Goal: Task Accomplishment & Management: Manage account settings

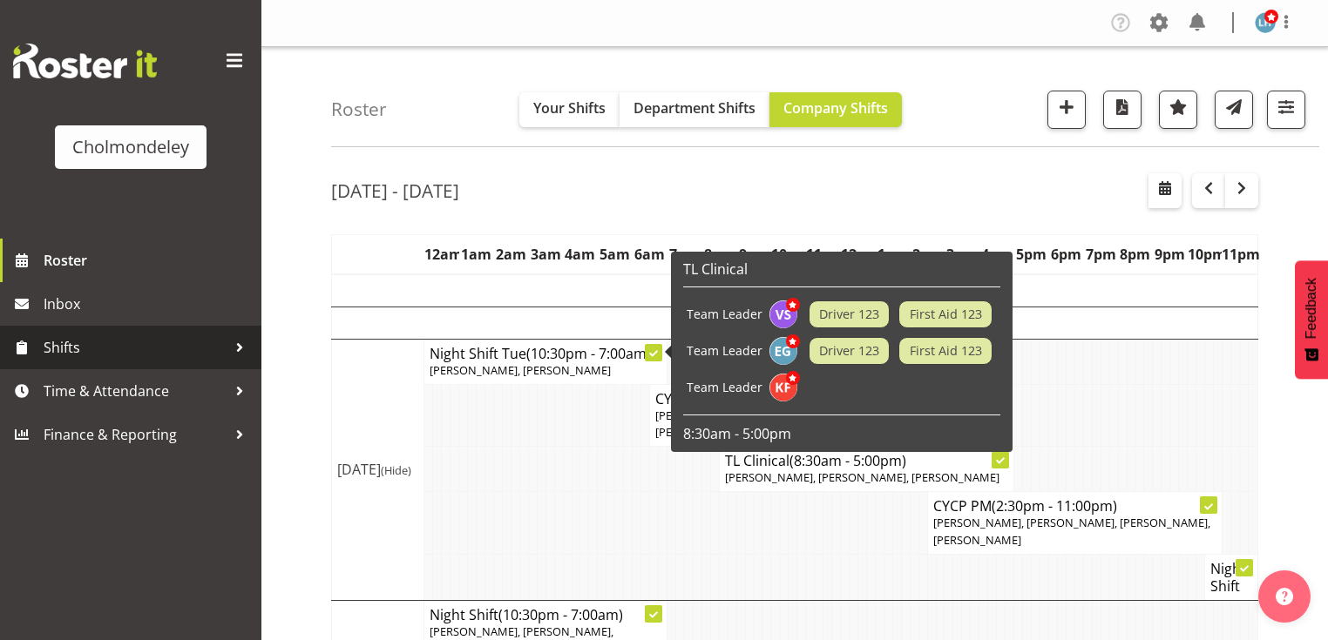
click at [80, 339] on span "Shifts" at bounding box center [135, 348] width 183 height 26
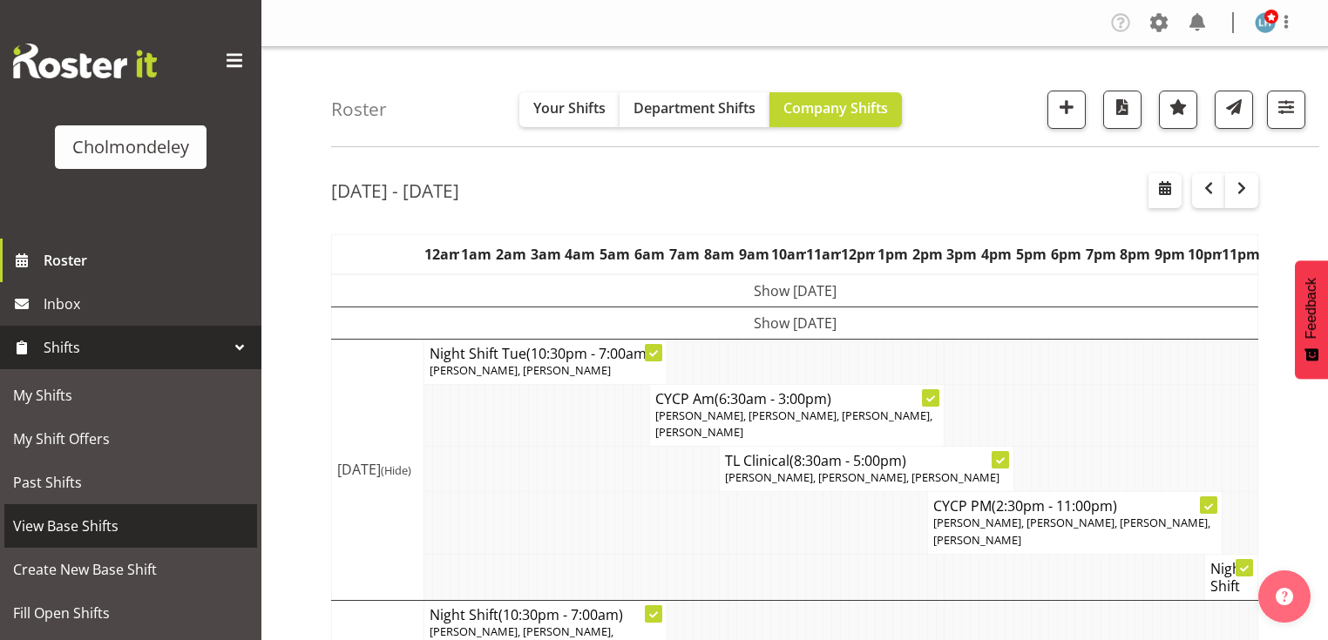
click at [80, 514] on span "View Base Shifts" at bounding box center [130, 526] width 235 height 26
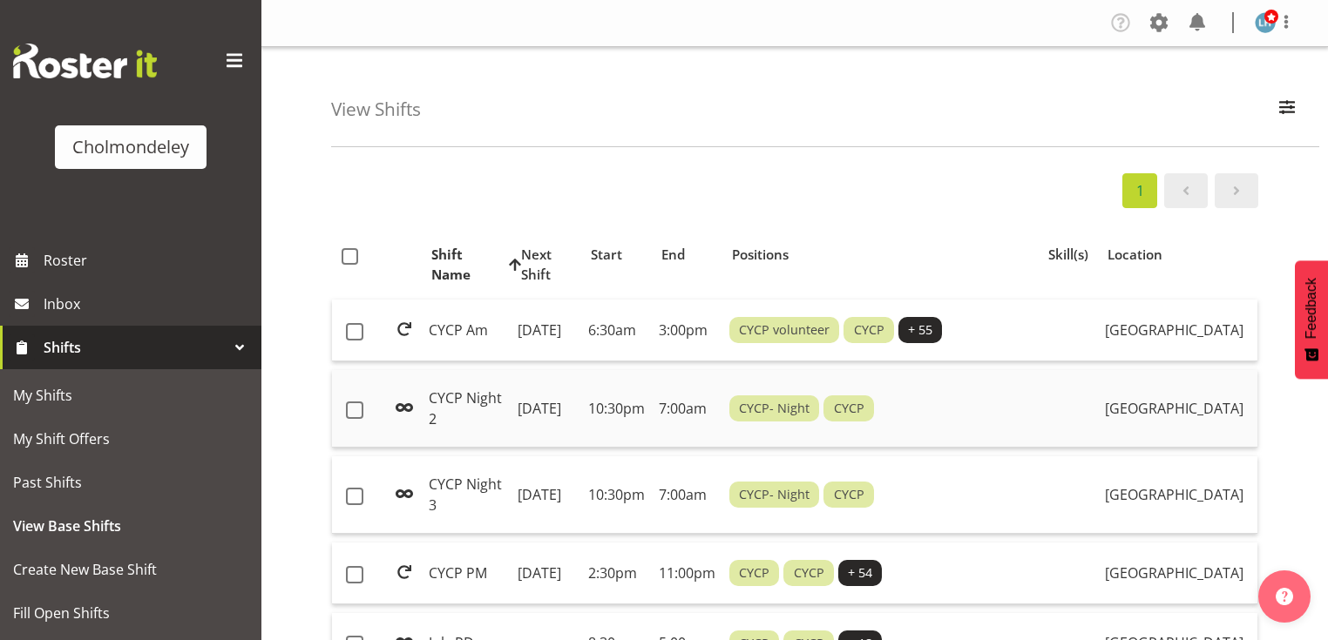
scroll to position [70, 0]
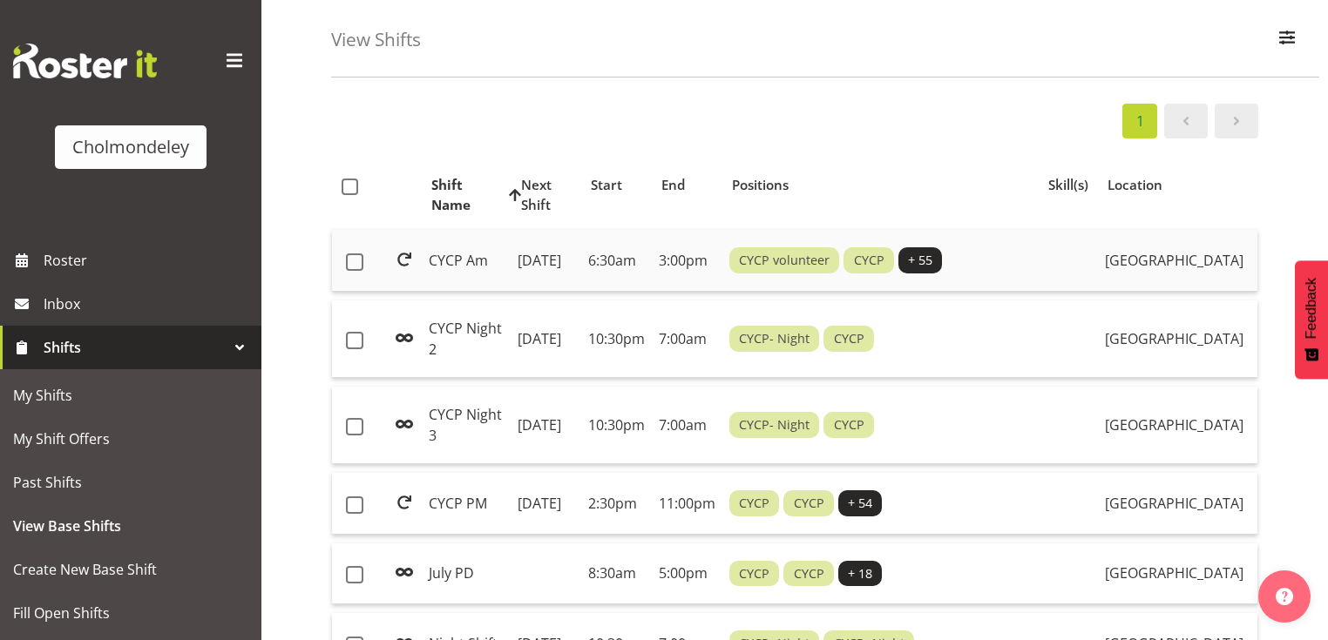
click at [429, 265] on td "CYCP Am" at bounding box center [466, 261] width 89 height 62
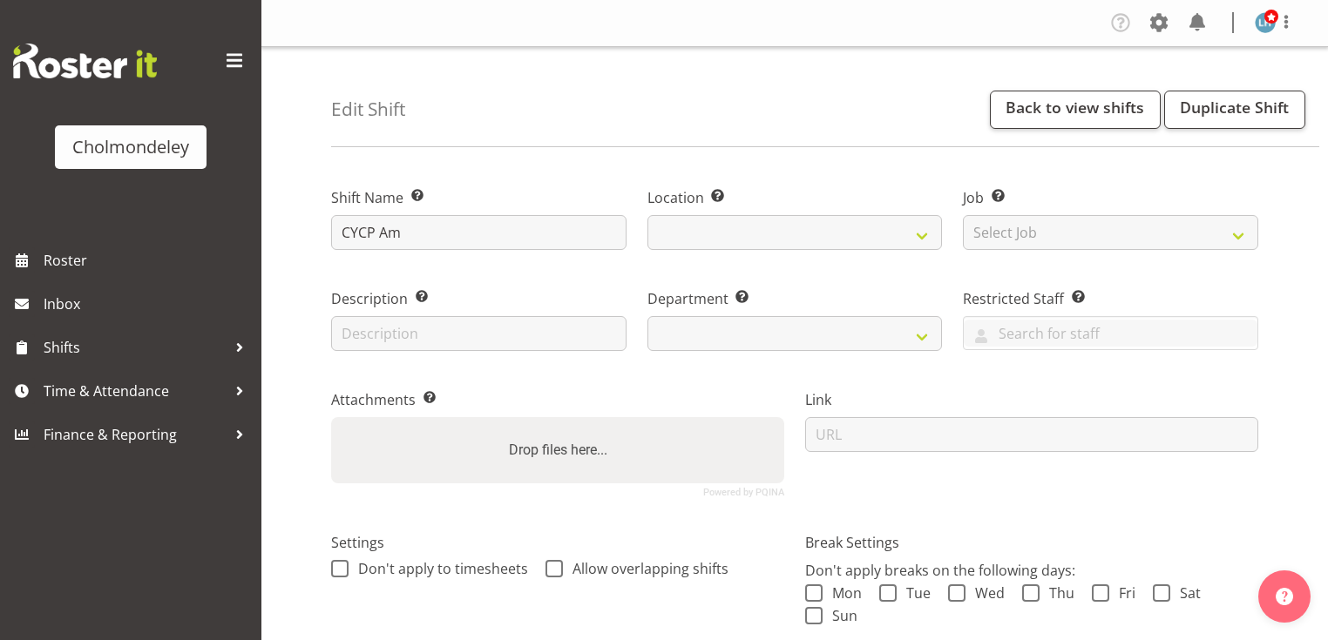
select select
select select "81"
select select "80"
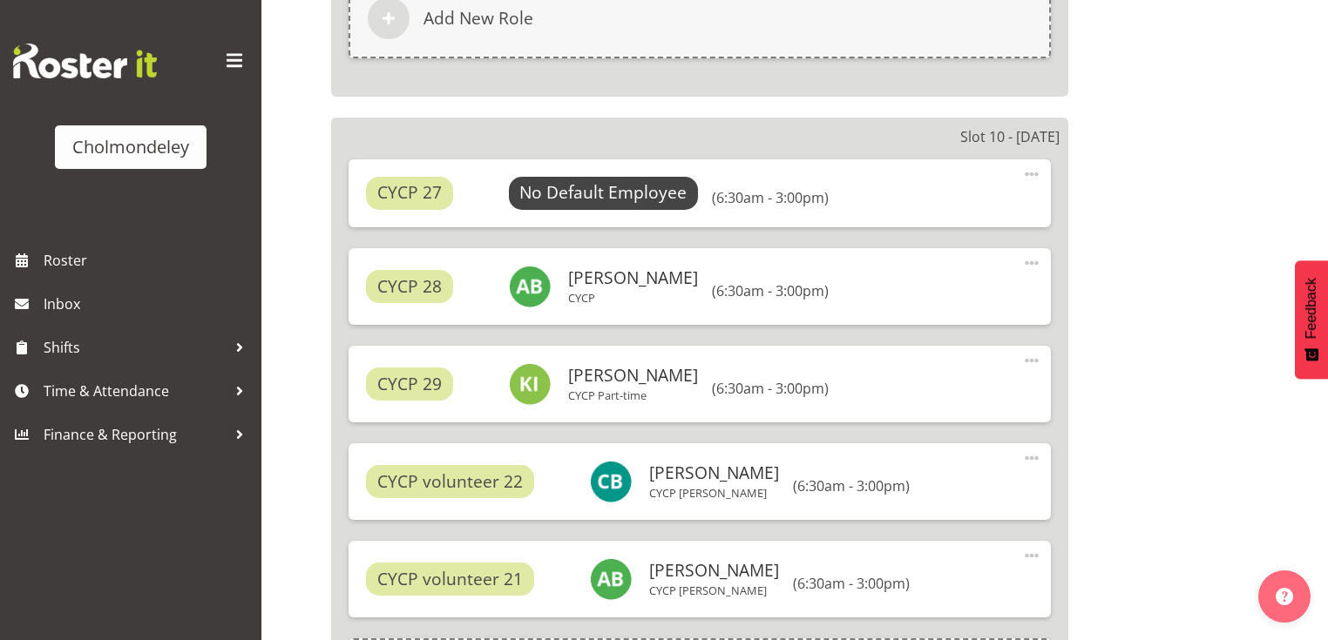
scroll to position [2718, 0]
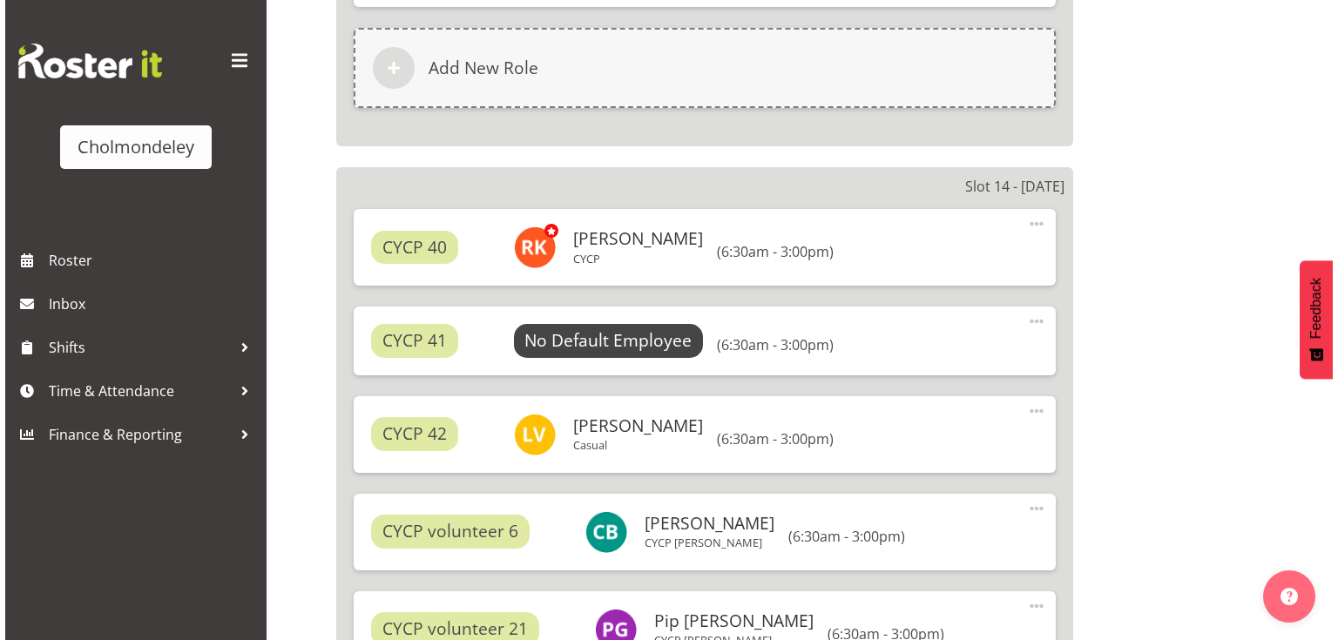
scroll to position [5087, 0]
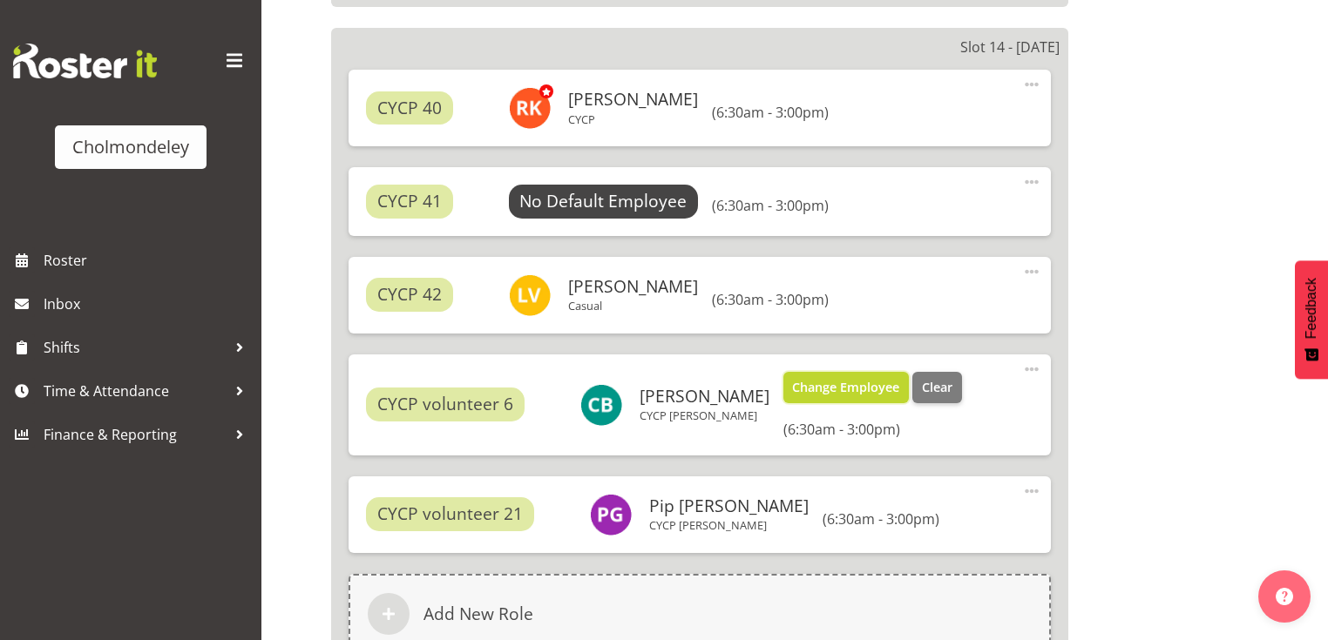
click at [847, 388] on span "Change Employee" at bounding box center [845, 387] width 107 height 19
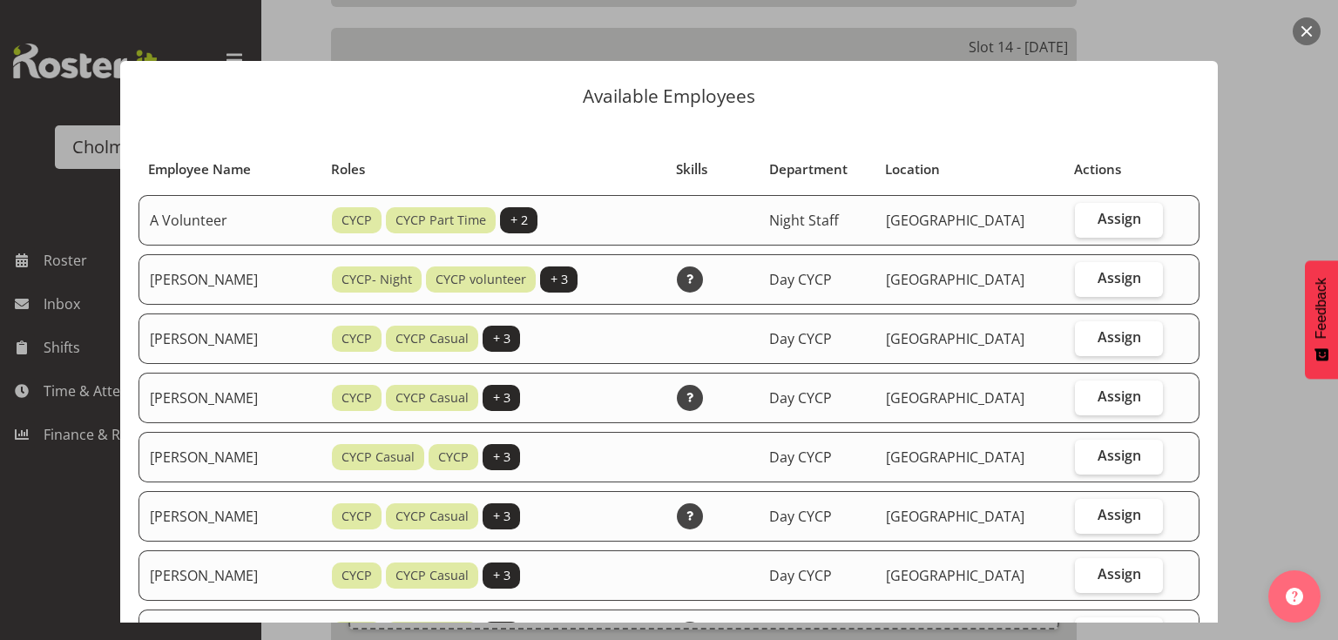
scroll to position [70, 0]
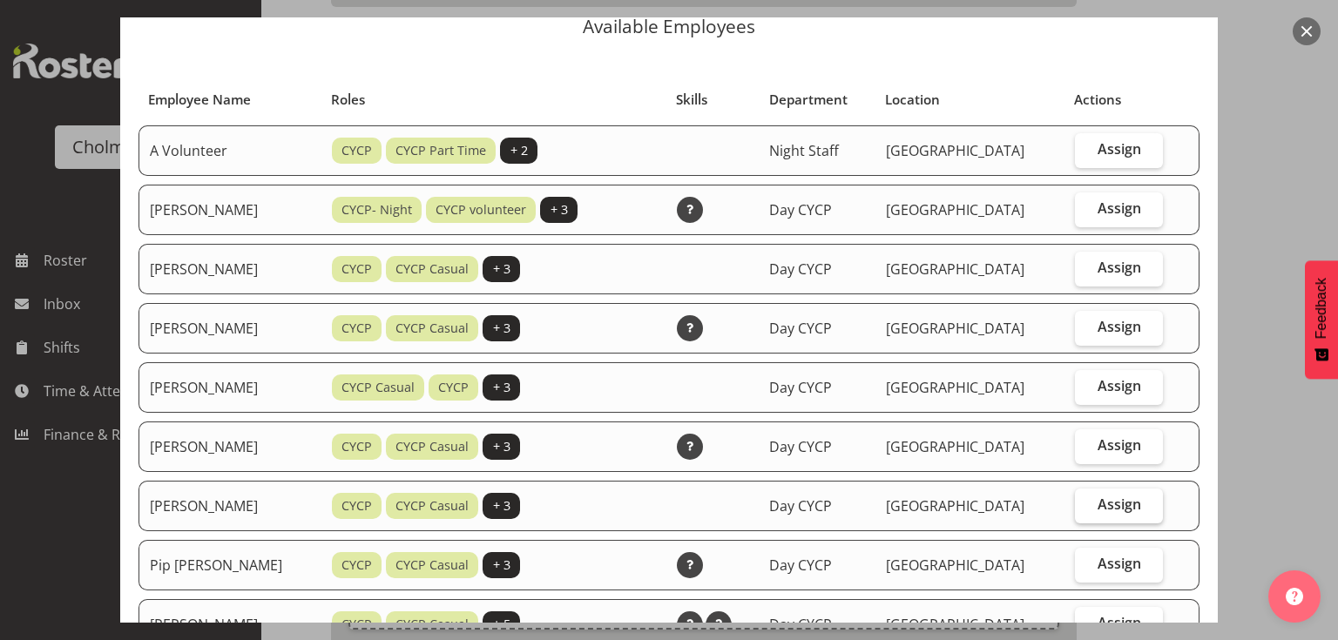
click at [1098, 496] on span "Assign" at bounding box center [1120, 504] width 44 height 17
click at [1086, 499] on input "Assign" at bounding box center [1080, 504] width 11 height 11
checkbox input "true"
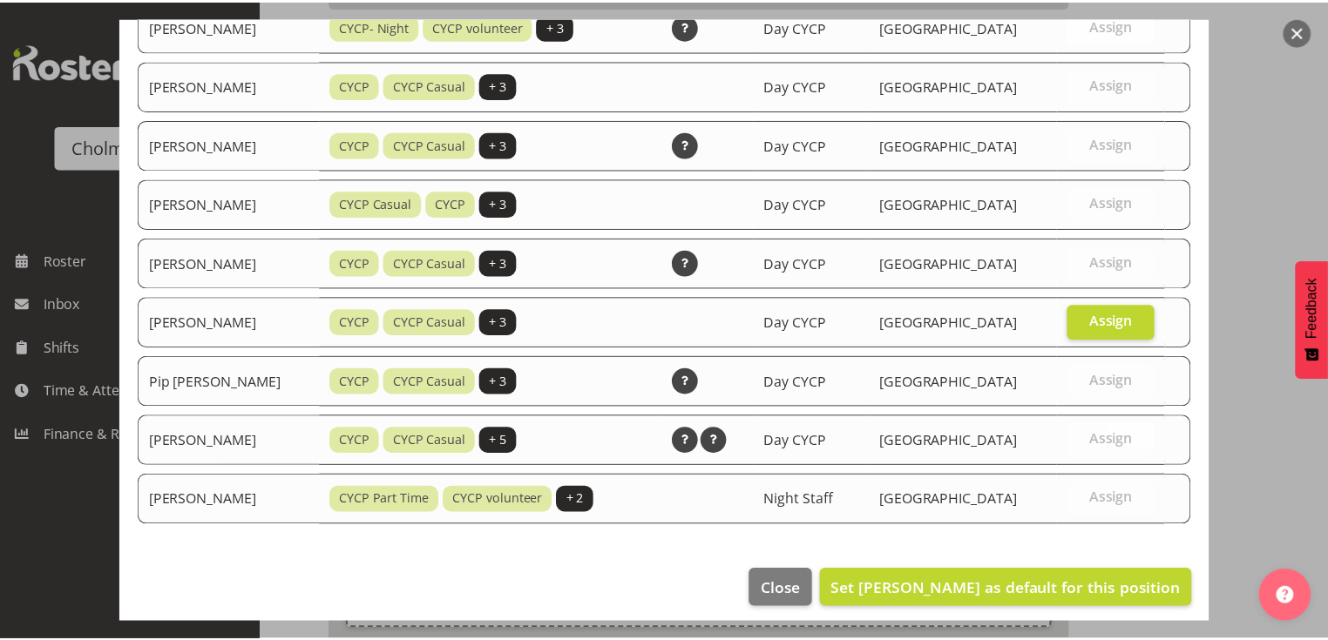
scroll to position [256, 0]
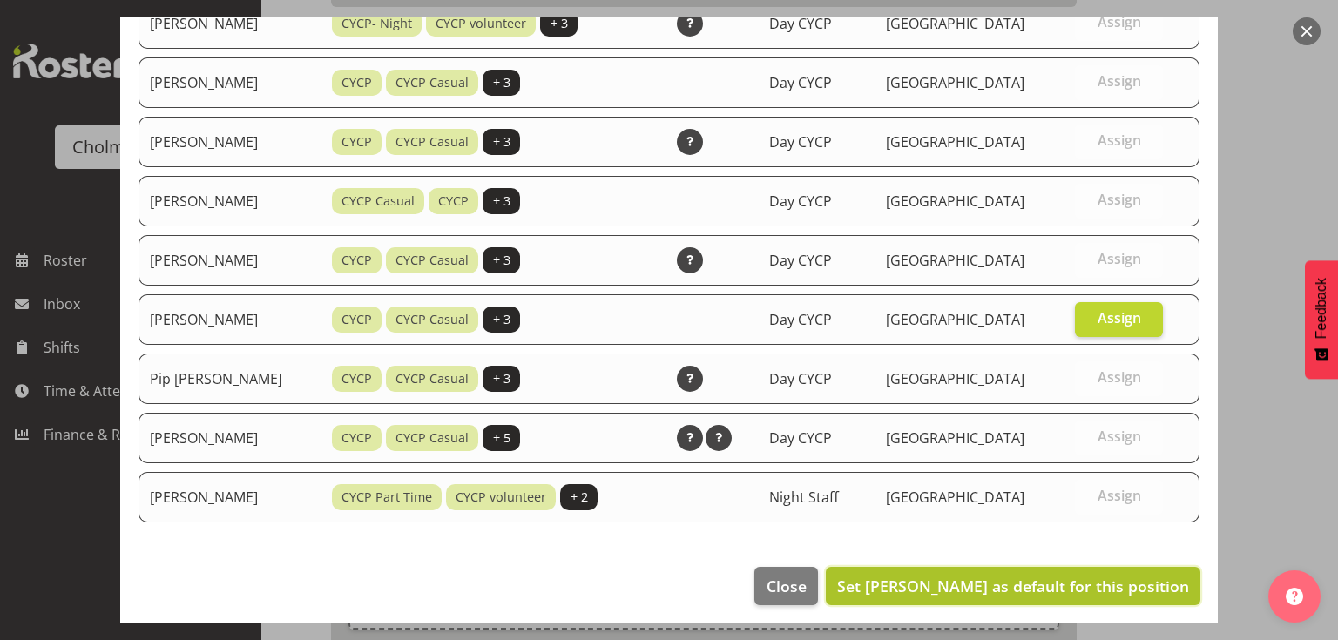
click at [1126, 576] on span "Set Mellie Brandt as default for this position" at bounding box center [1013, 586] width 352 height 21
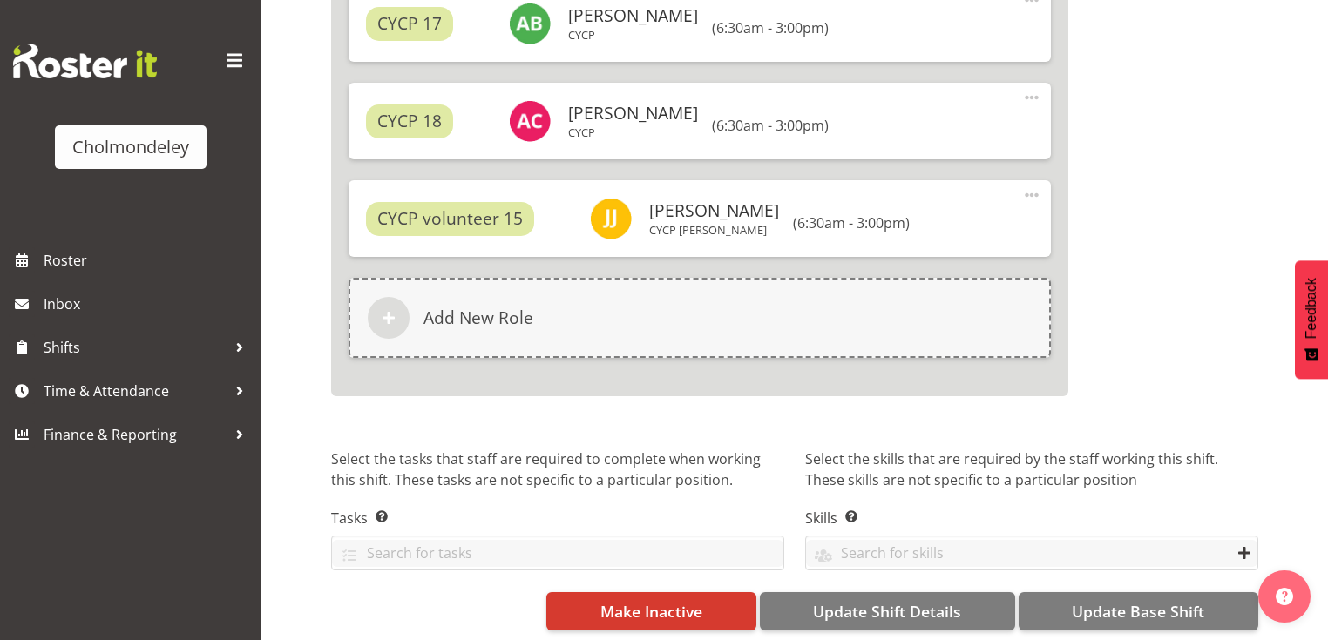
scroll to position [8715, 0]
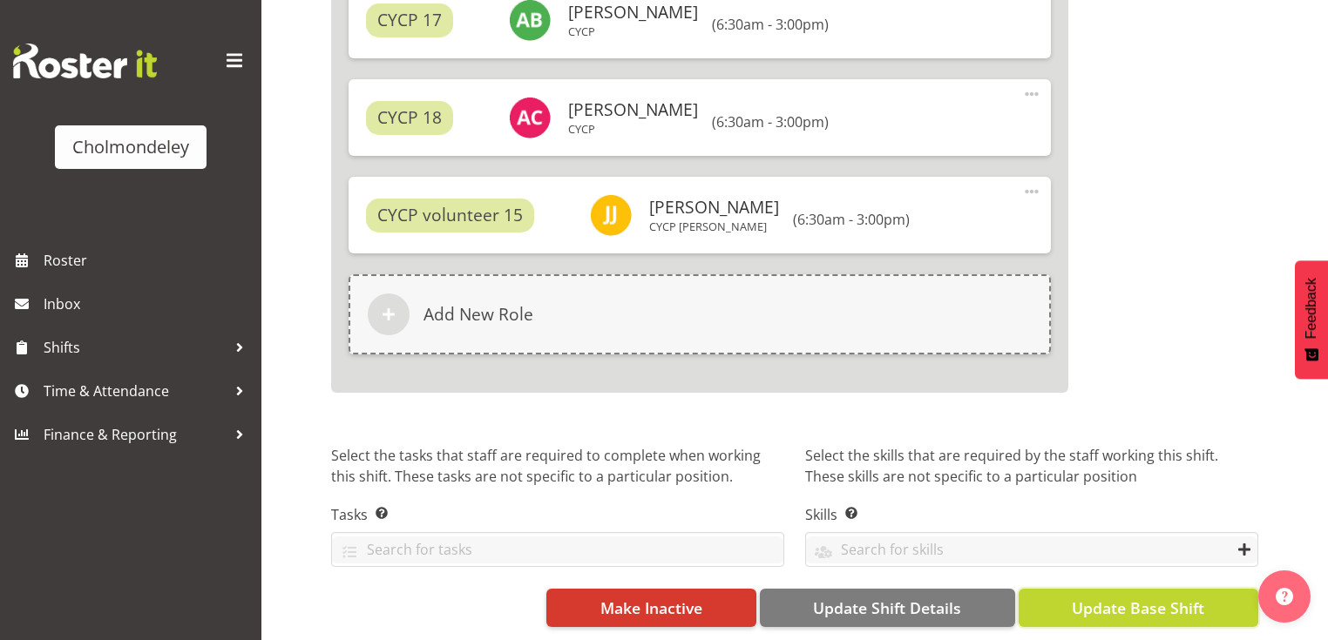
click at [1099, 603] on span "Update Base Shift" at bounding box center [1137, 608] width 132 height 23
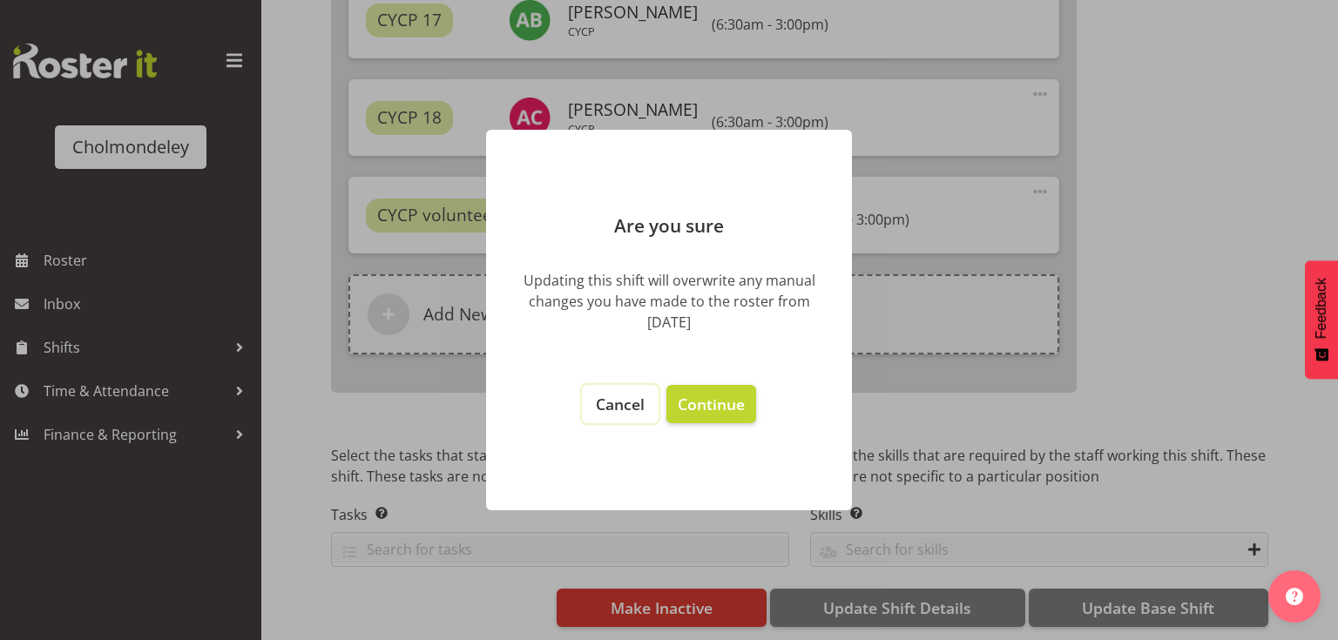
click at [607, 408] on span "Cancel" at bounding box center [620, 404] width 49 height 21
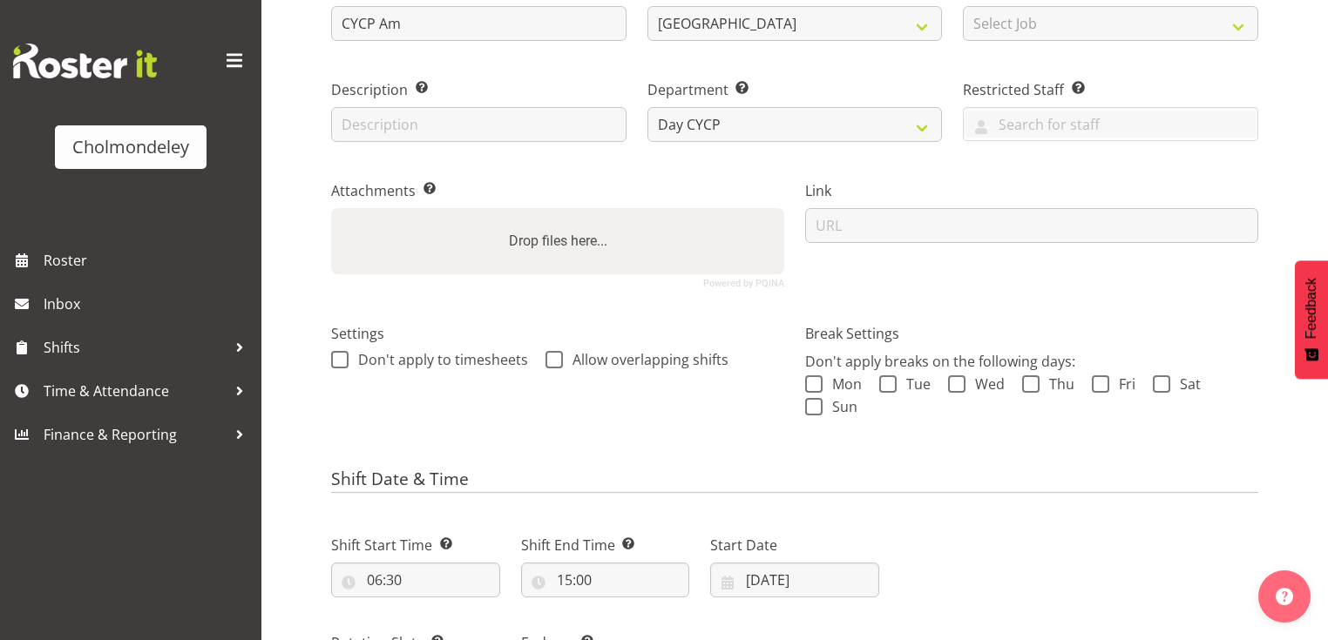
scroll to position [348, 0]
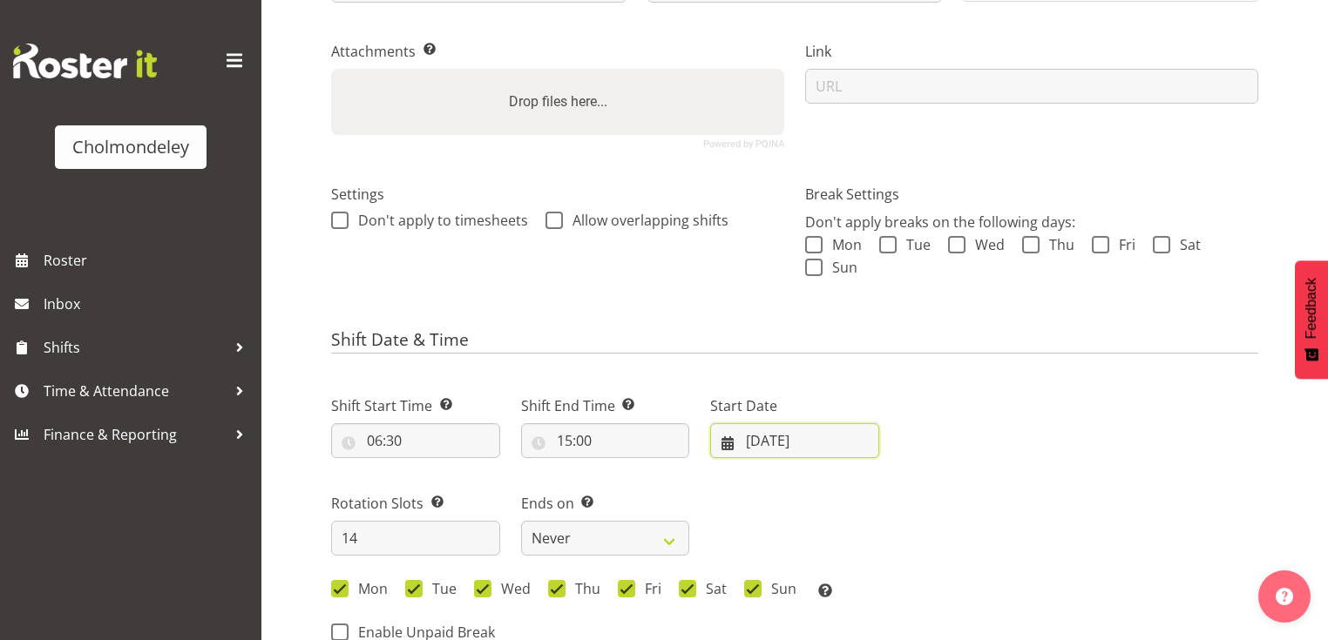
click at [786, 438] on input "06/08/2025" at bounding box center [794, 440] width 169 height 35
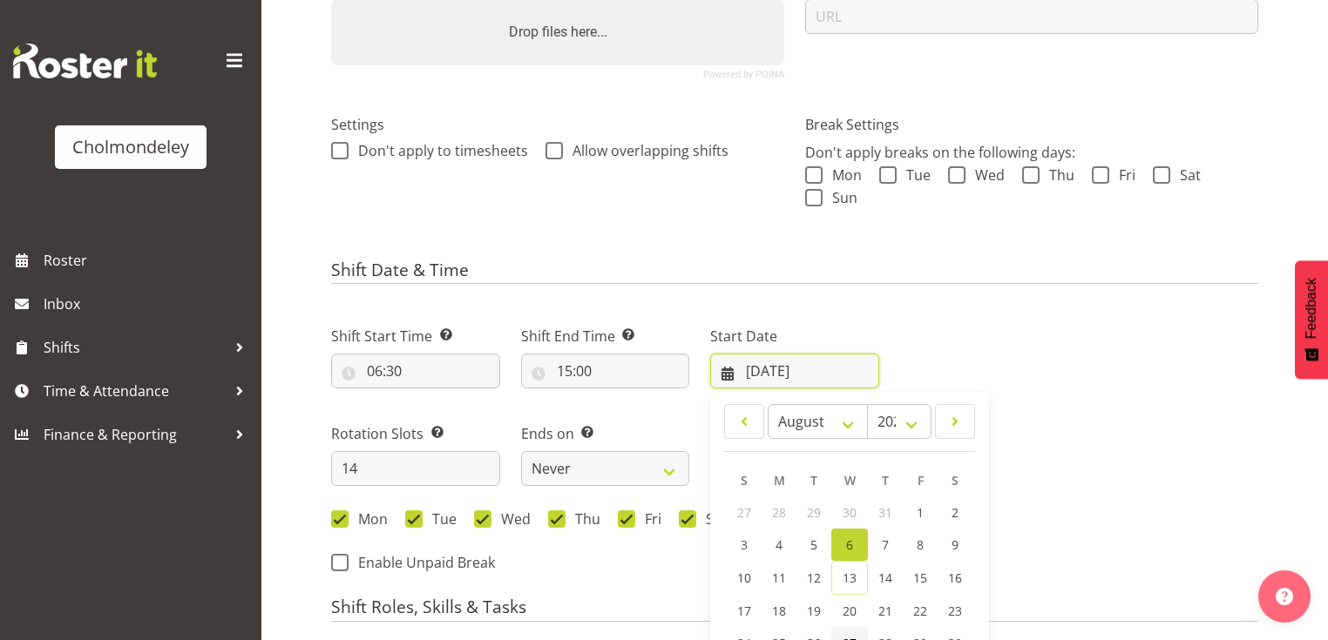
scroll to position [488, 0]
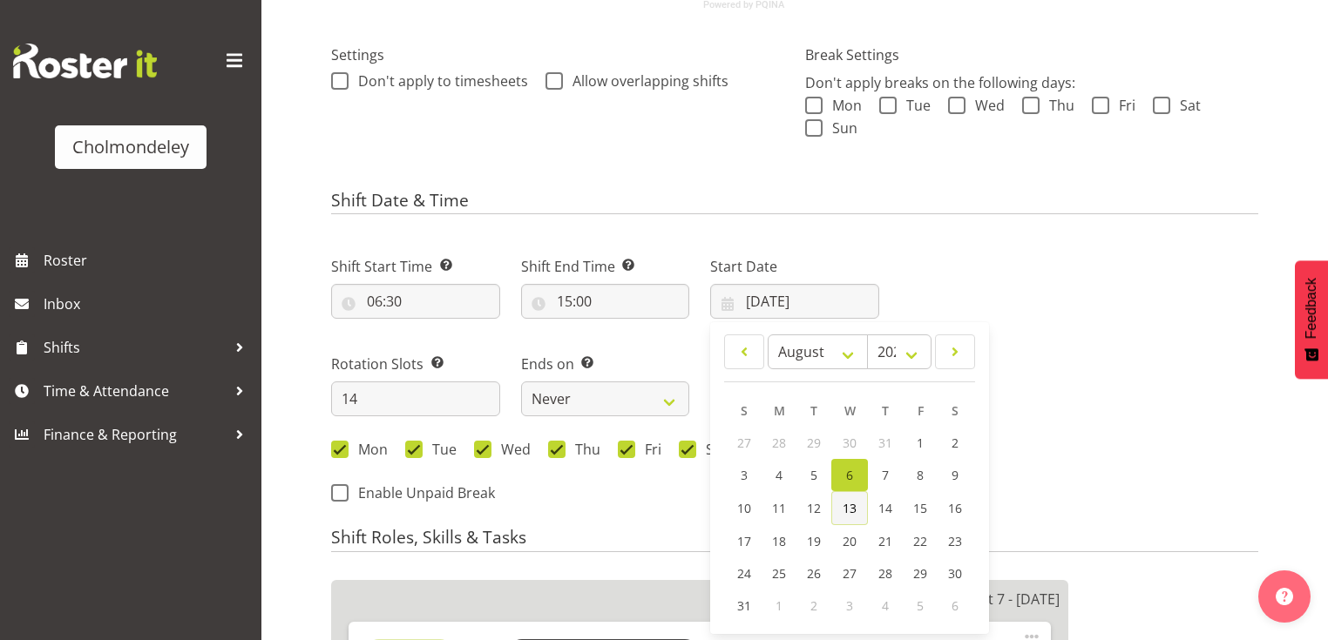
click at [844, 512] on span "13" at bounding box center [849, 508] width 14 height 17
type input "13/08/2025"
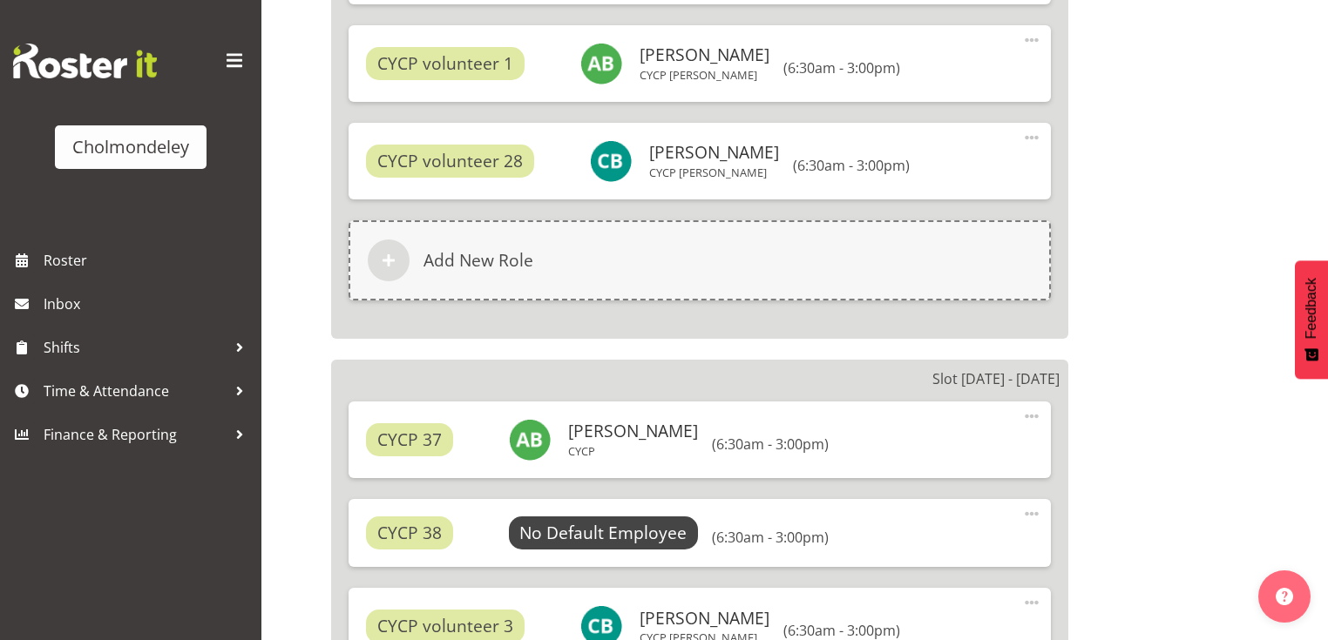
scroll to position [8715, 0]
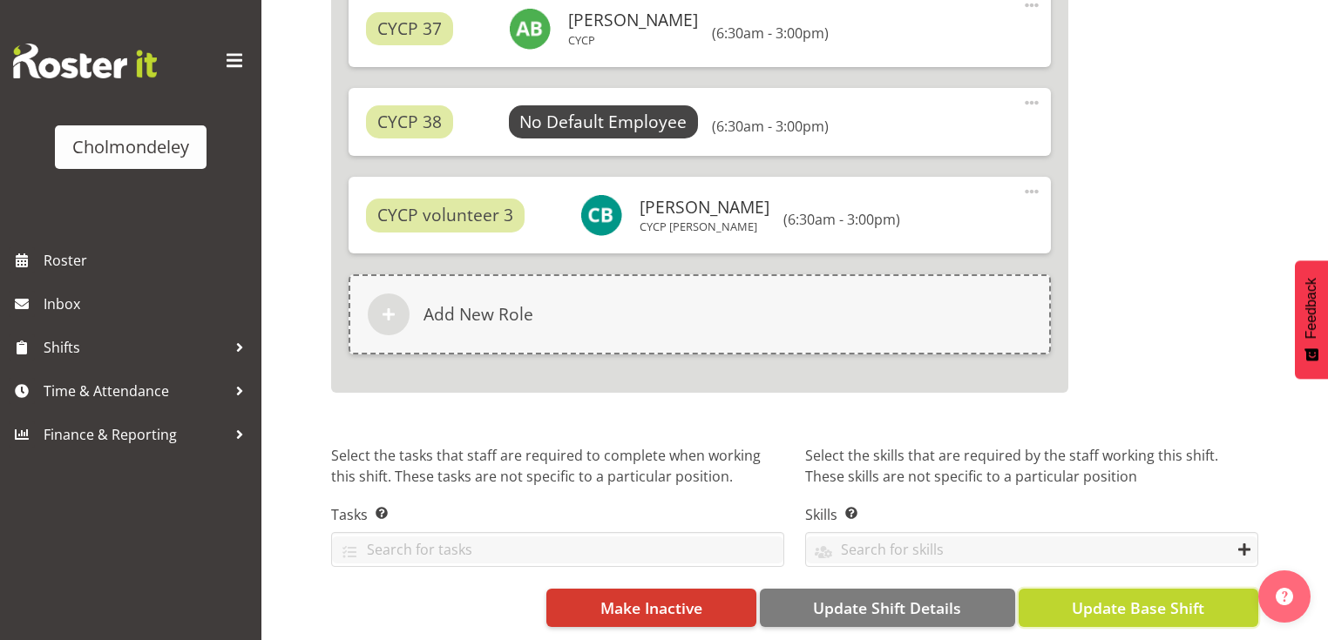
click at [1160, 597] on span "Update Base Shift" at bounding box center [1137, 608] width 132 height 23
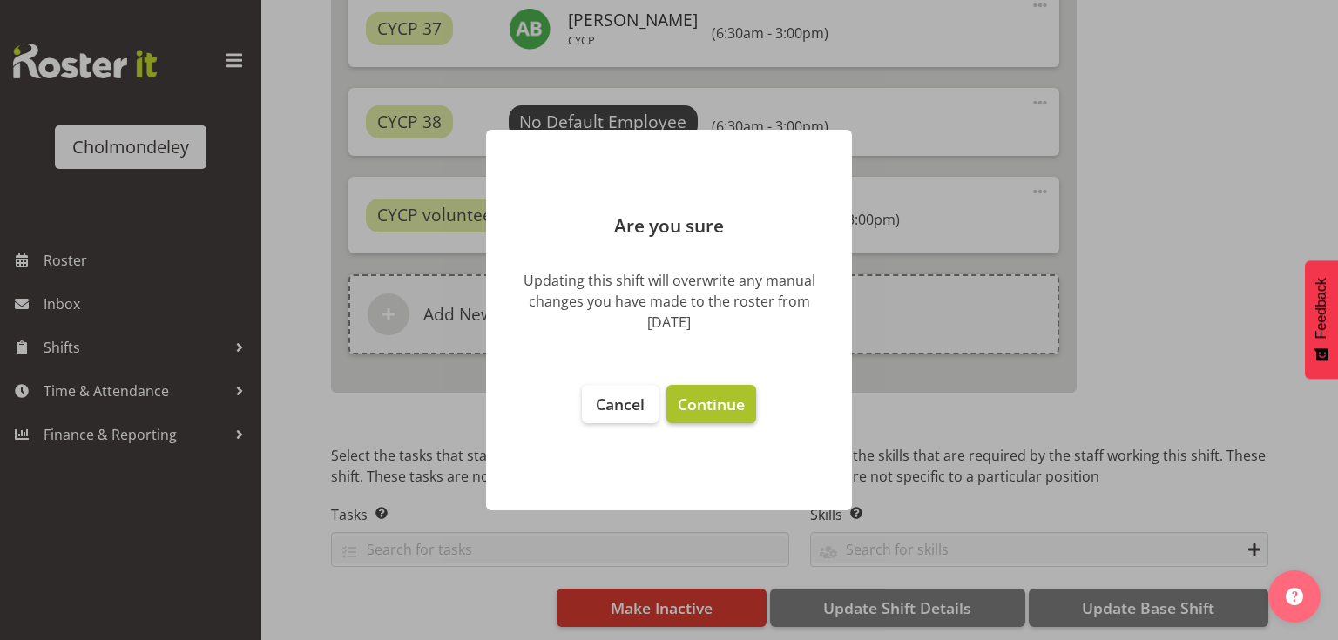
click at [713, 411] on span "Continue" at bounding box center [711, 404] width 67 height 21
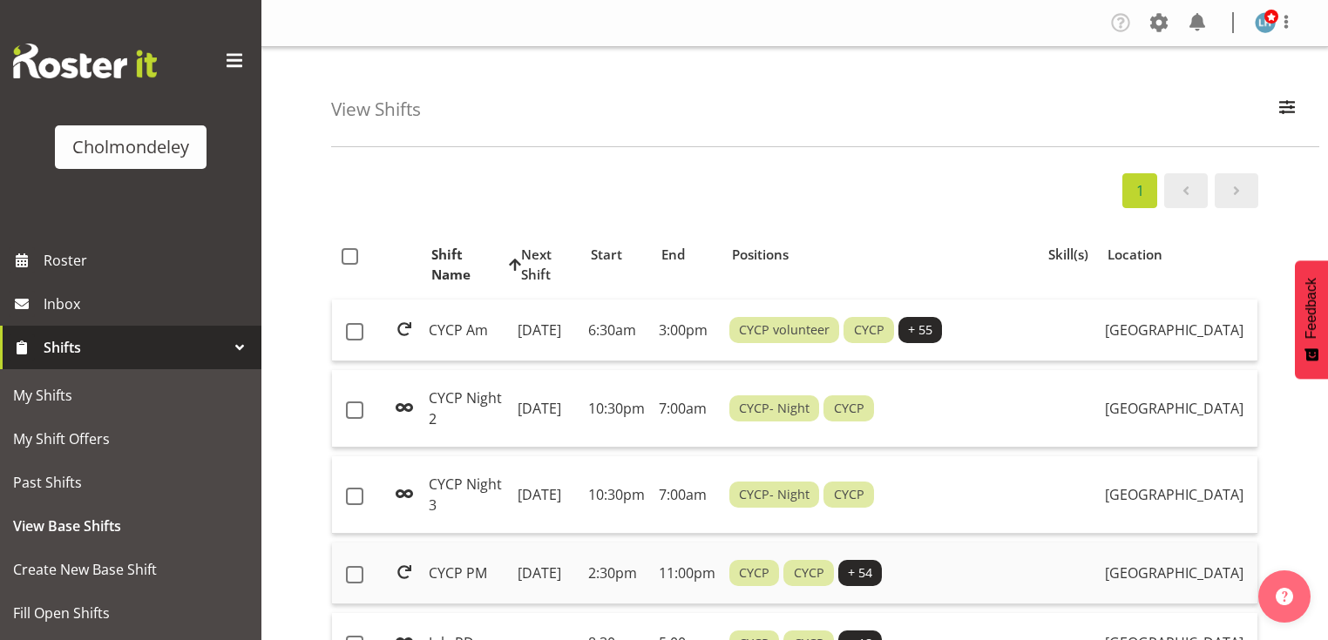
click at [483, 599] on td "CYCP PM" at bounding box center [466, 574] width 89 height 62
click at [436, 352] on td "CYCP Am" at bounding box center [466, 331] width 89 height 62
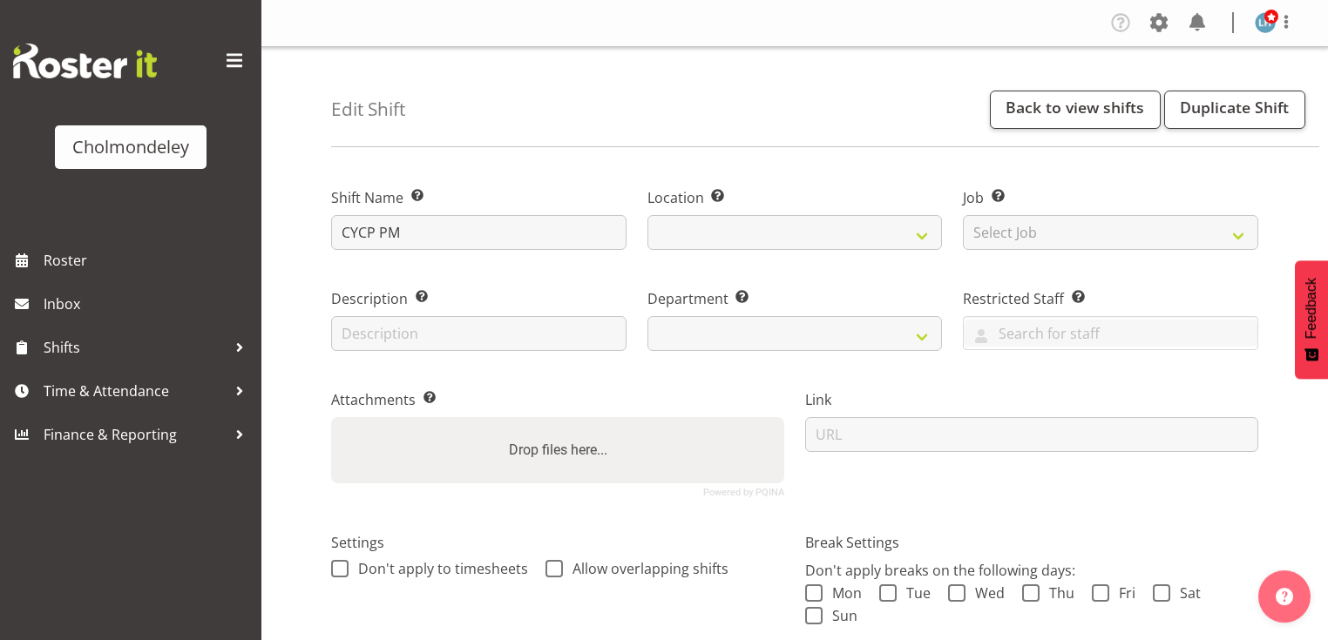
select select
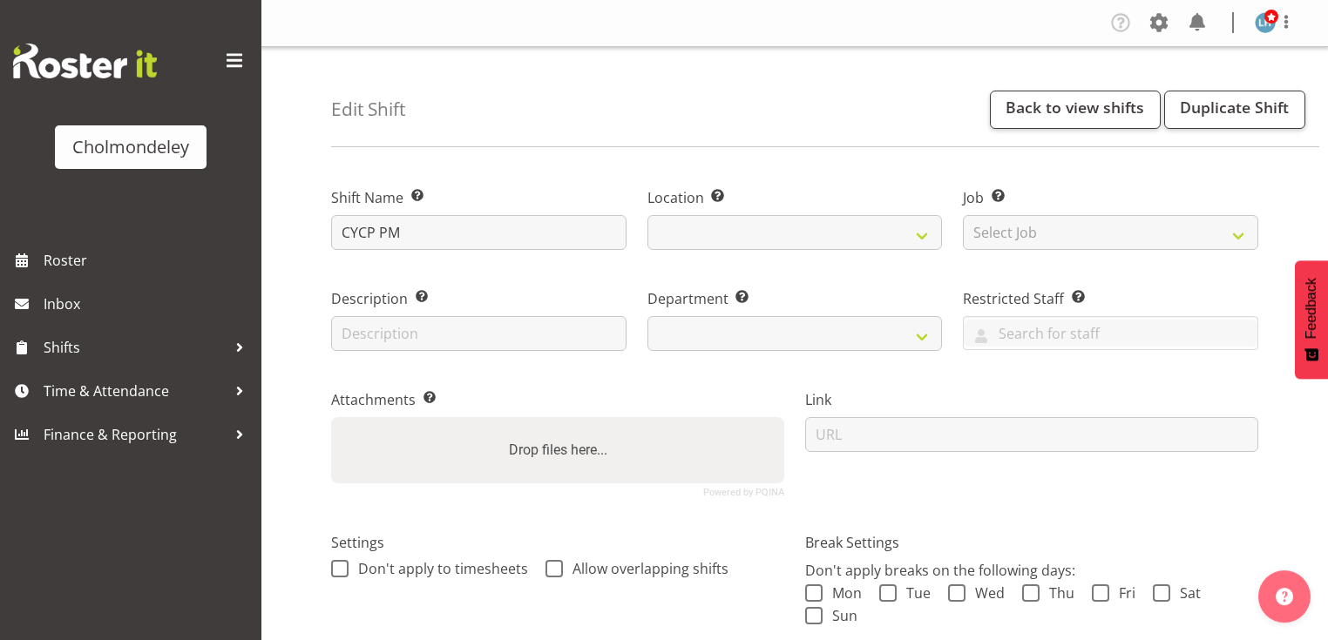
select select
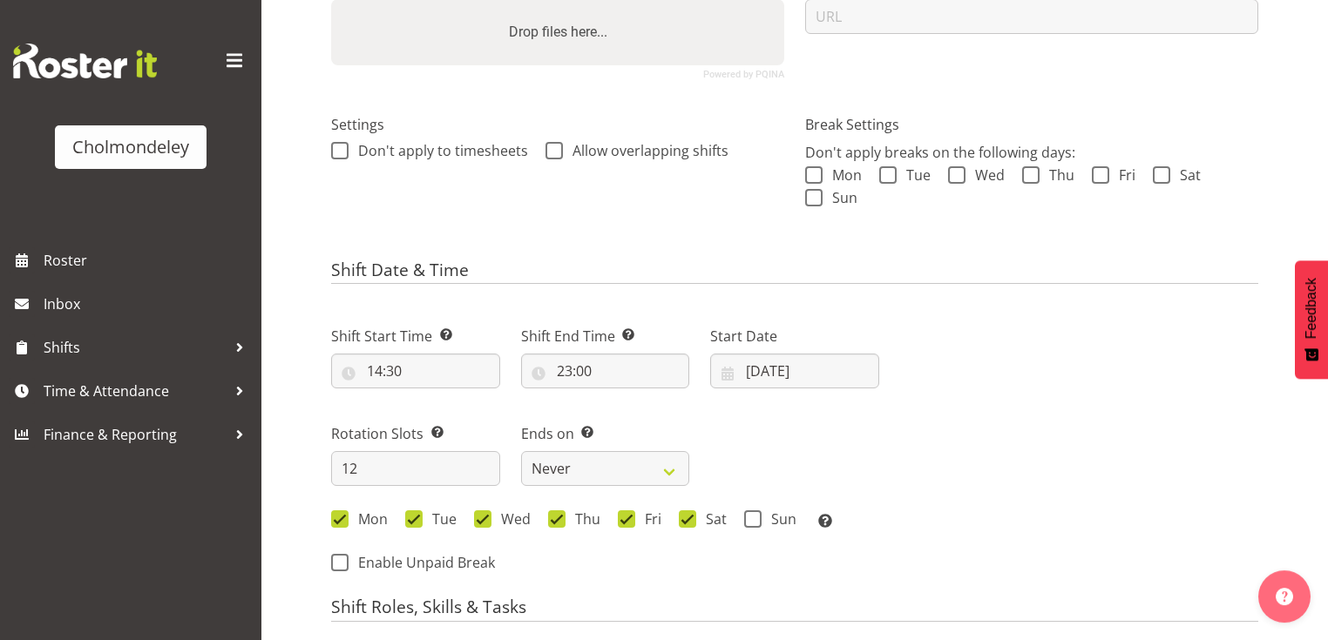
select select "80"
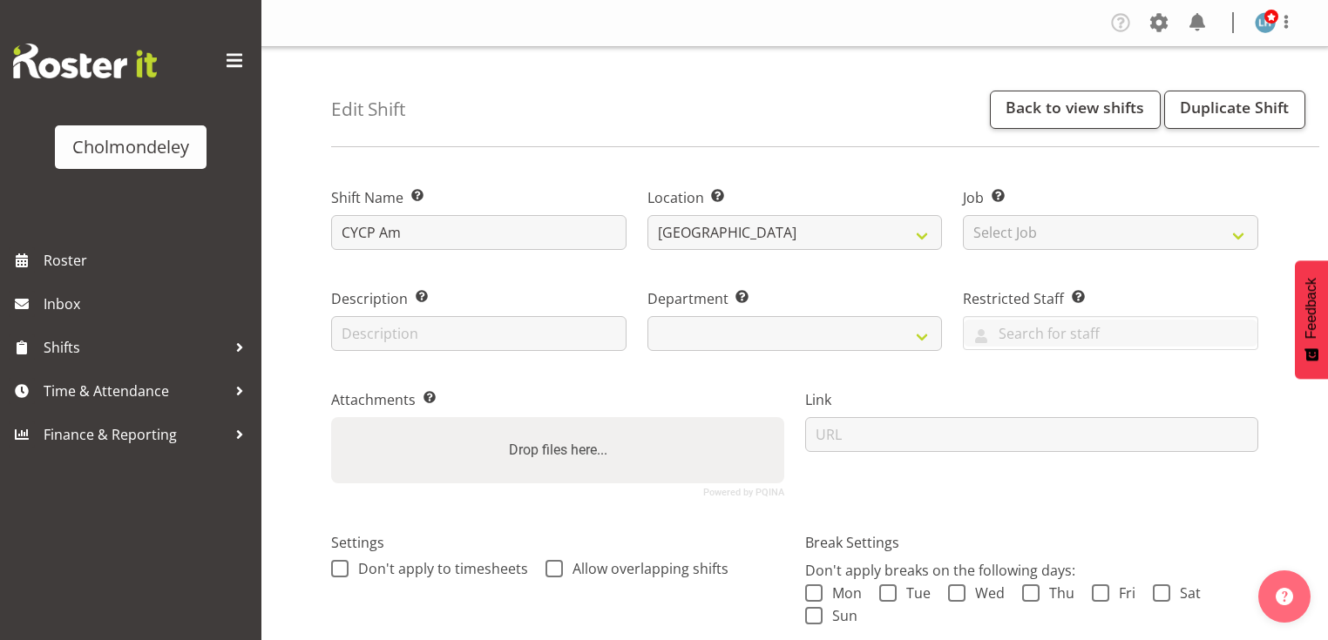
select select "80"
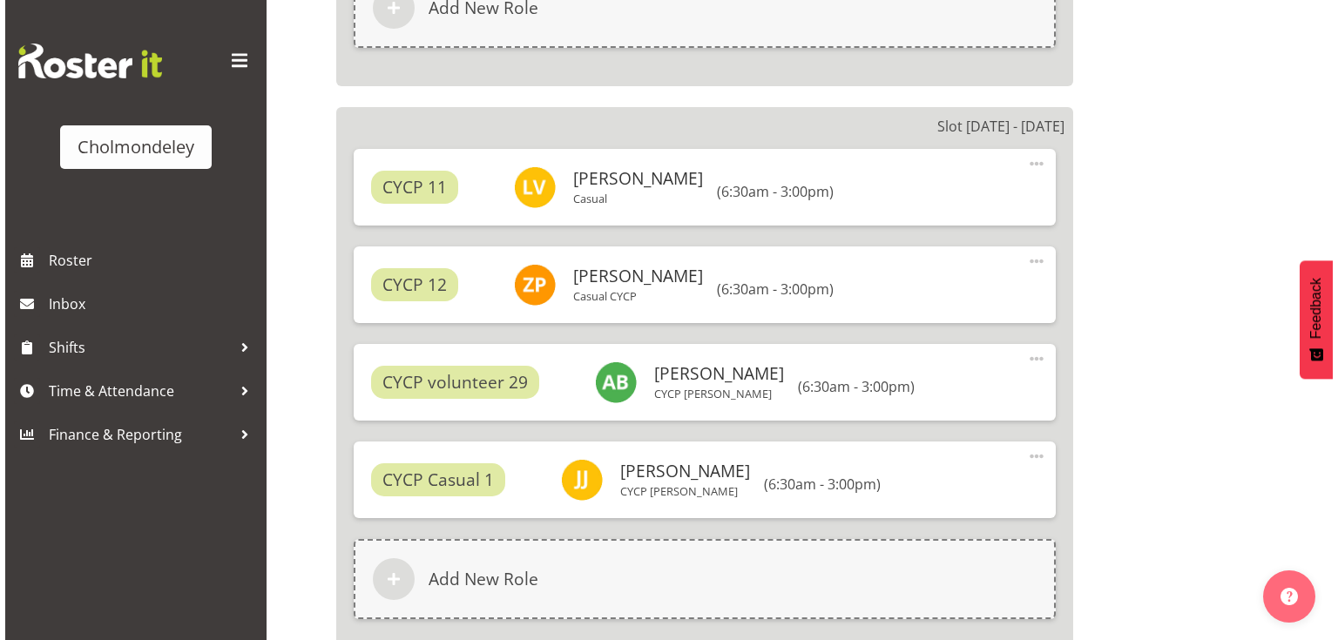
scroll to position [3369, 0]
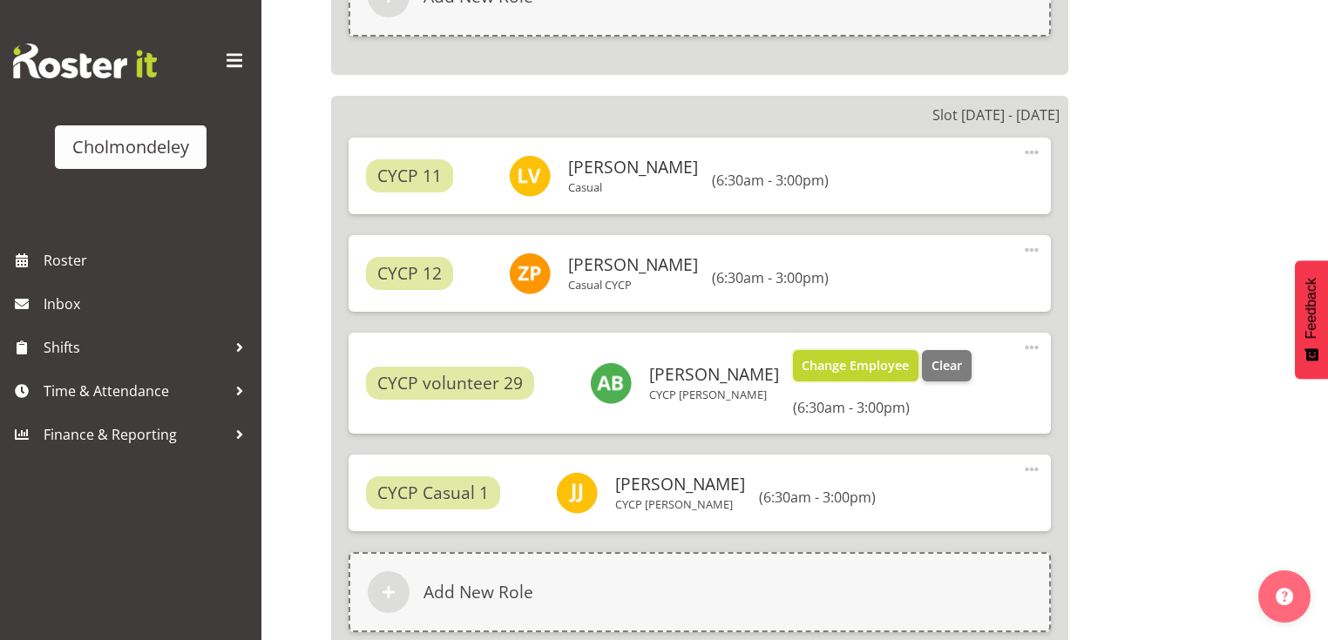
click at [802, 362] on span "Change Employee" at bounding box center [854, 365] width 107 height 19
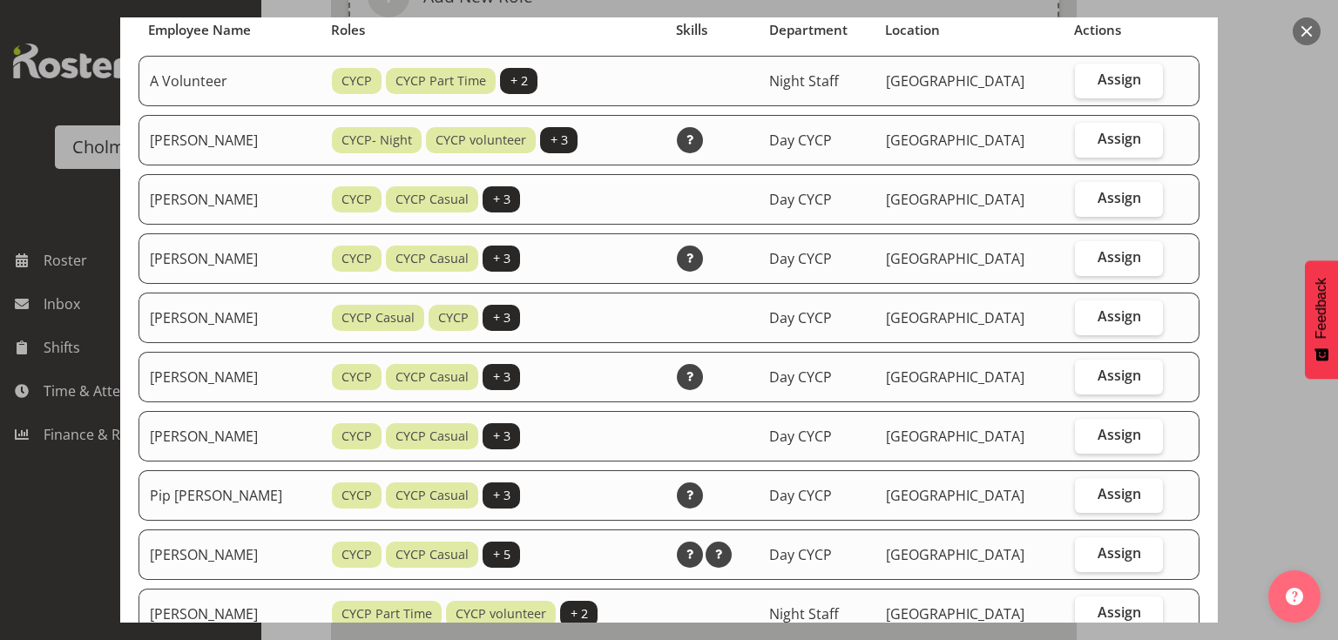
scroll to position [0, 0]
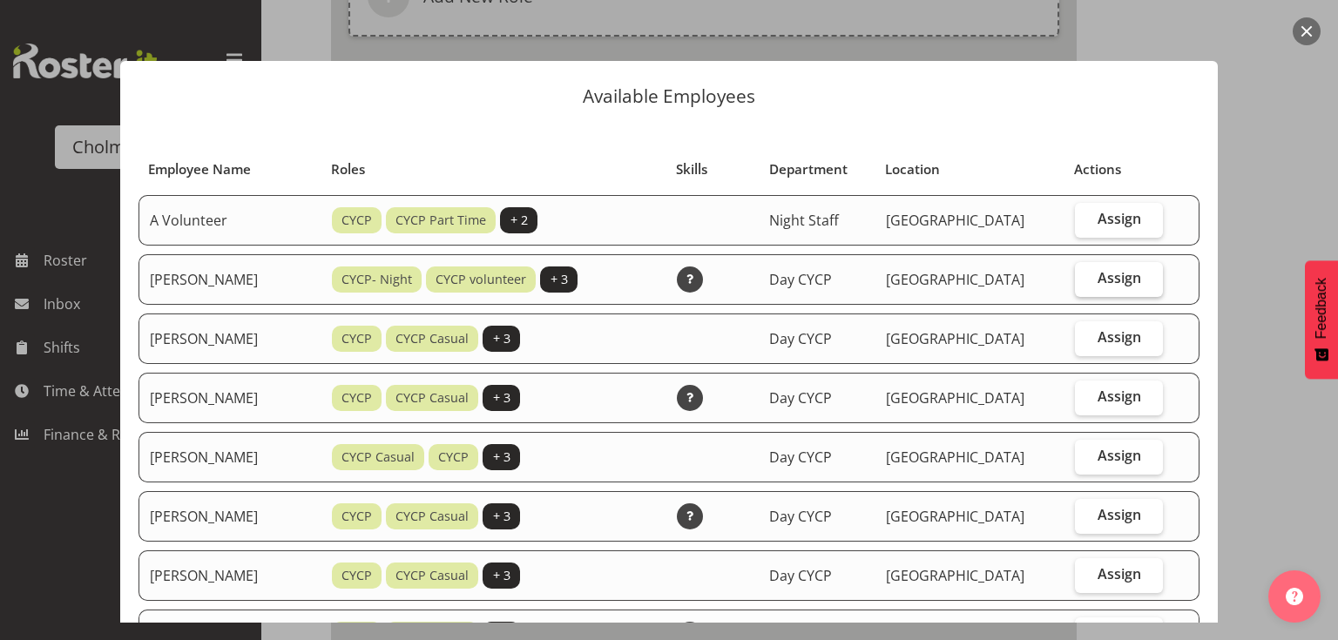
click at [1132, 273] on span "Assign" at bounding box center [1120, 277] width 44 height 17
click at [1086, 273] on input "Assign" at bounding box center [1080, 278] width 11 height 11
checkbox input "true"
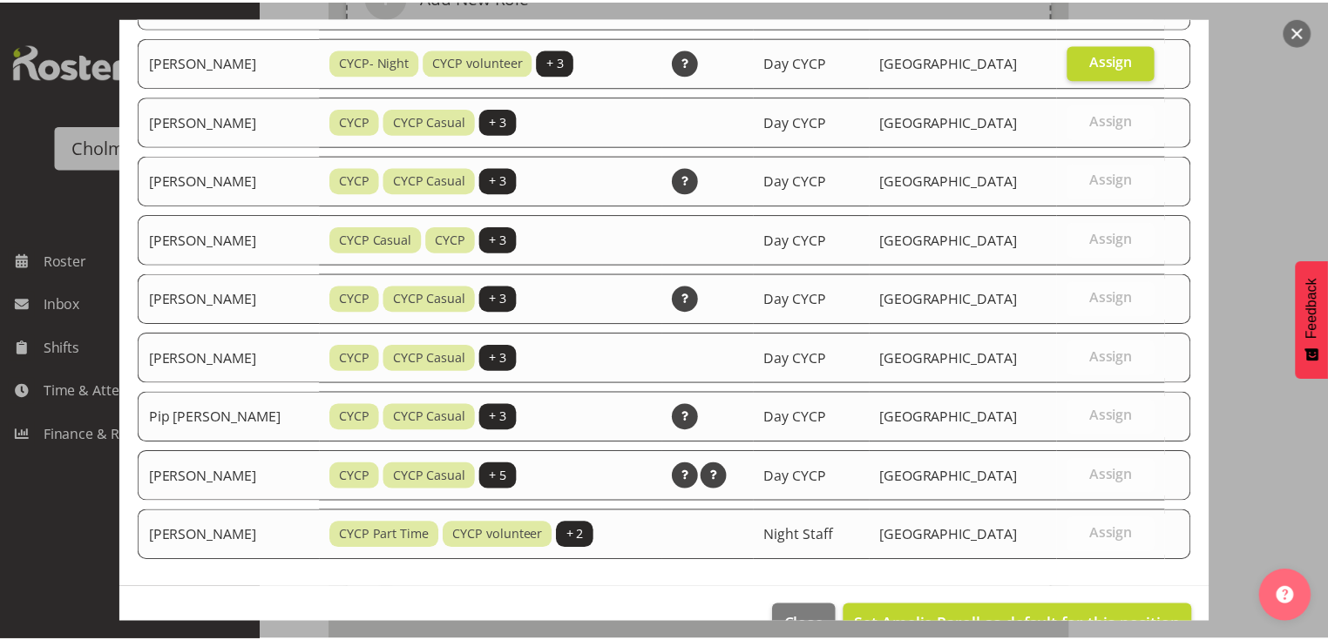
scroll to position [256, 0]
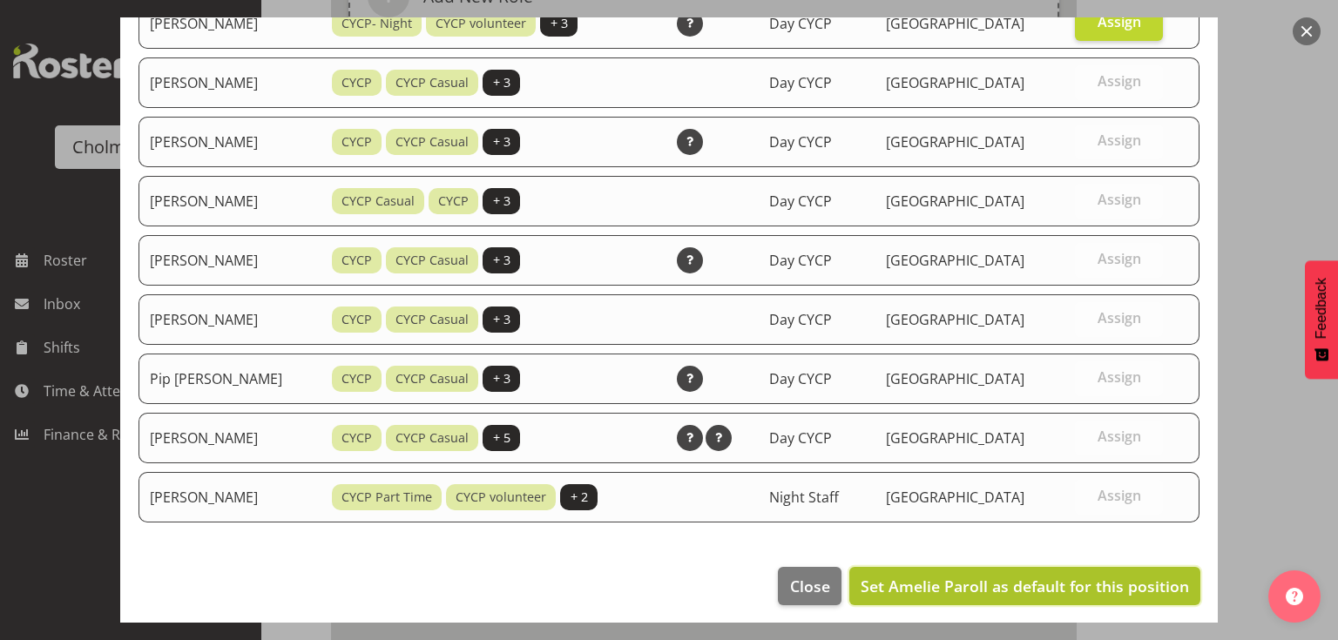
click at [1052, 578] on span "Set Amelie Paroll as default for this position" at bounding box center [1025, 586] width 328 height 21
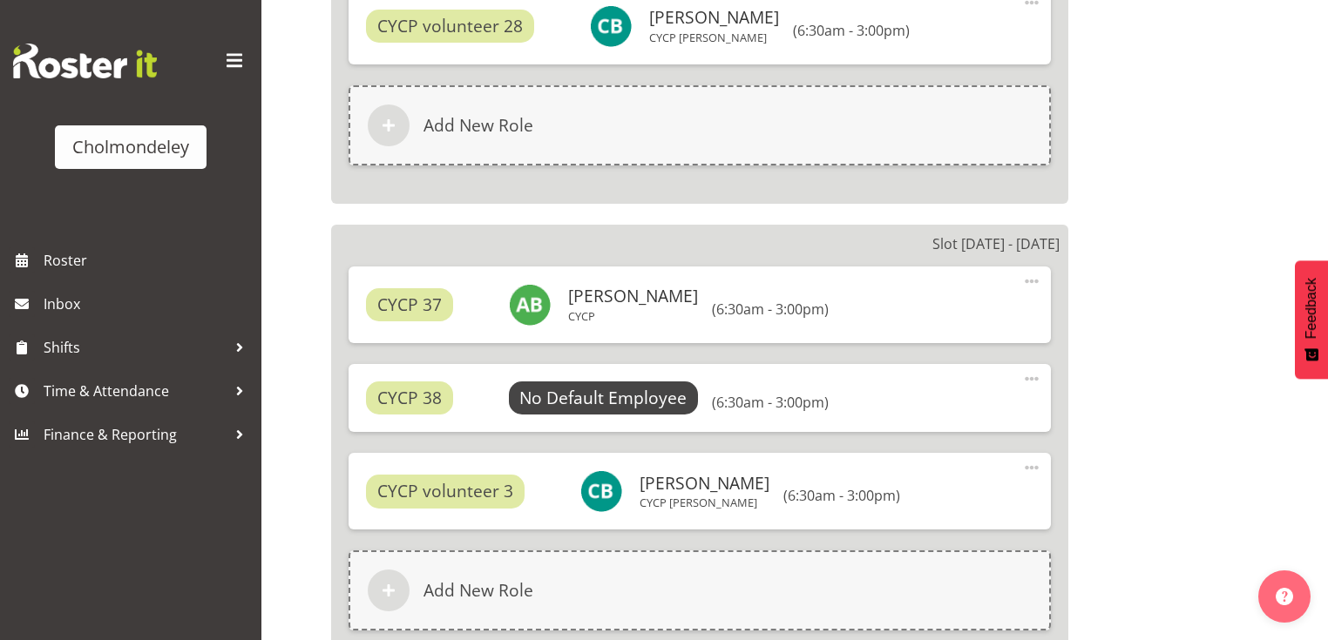
scroll to position [8715, 0]
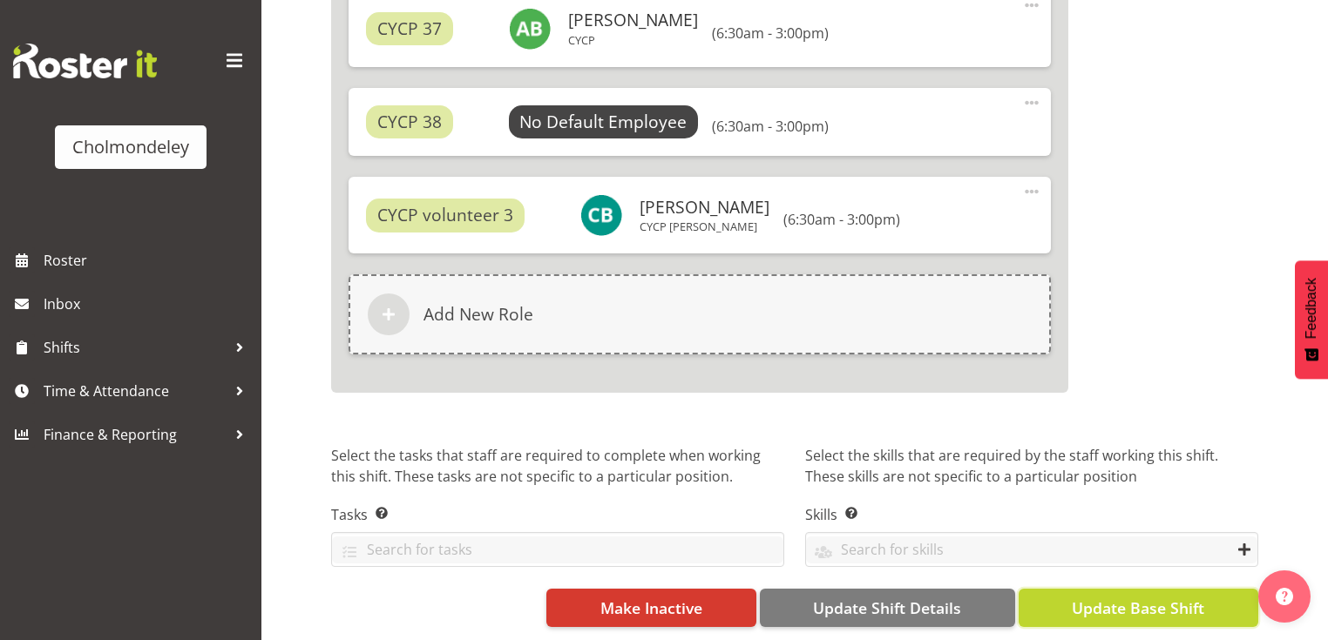
click at [1109, 597] on span "Update Base Shift" at bounding box center [1137, 608] width 132 height 23
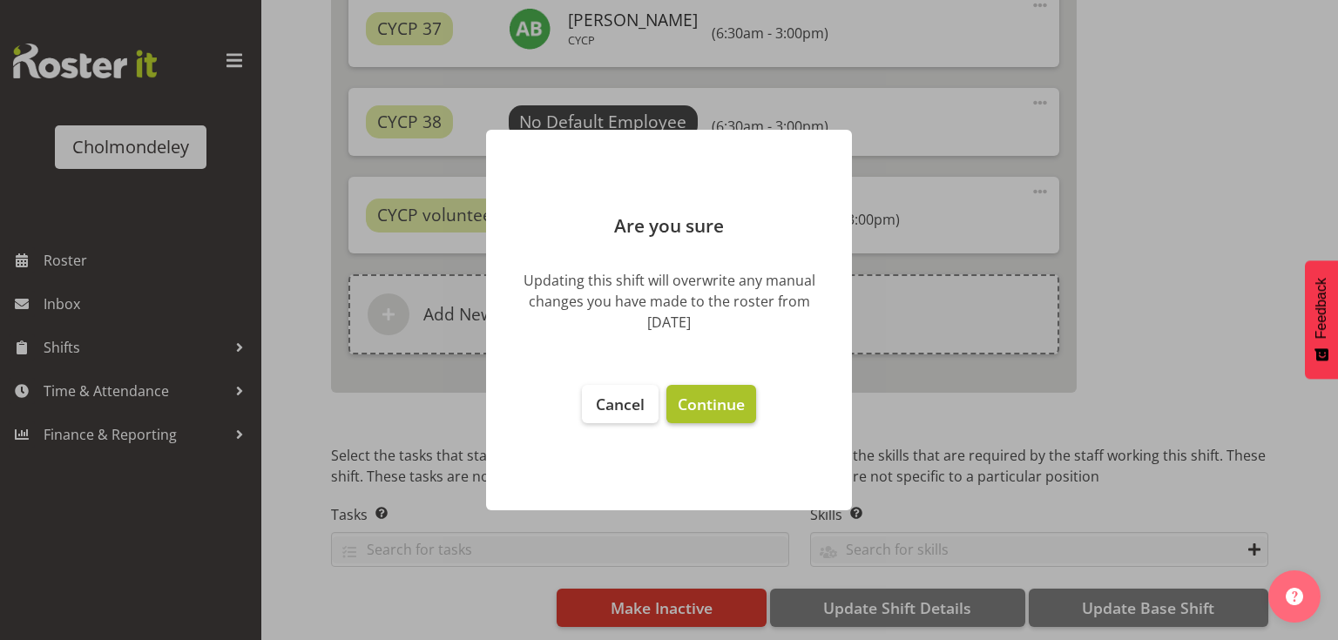
click at [701, 398] on span "Continue" at bounding box center [711, 404] width 67 height 21
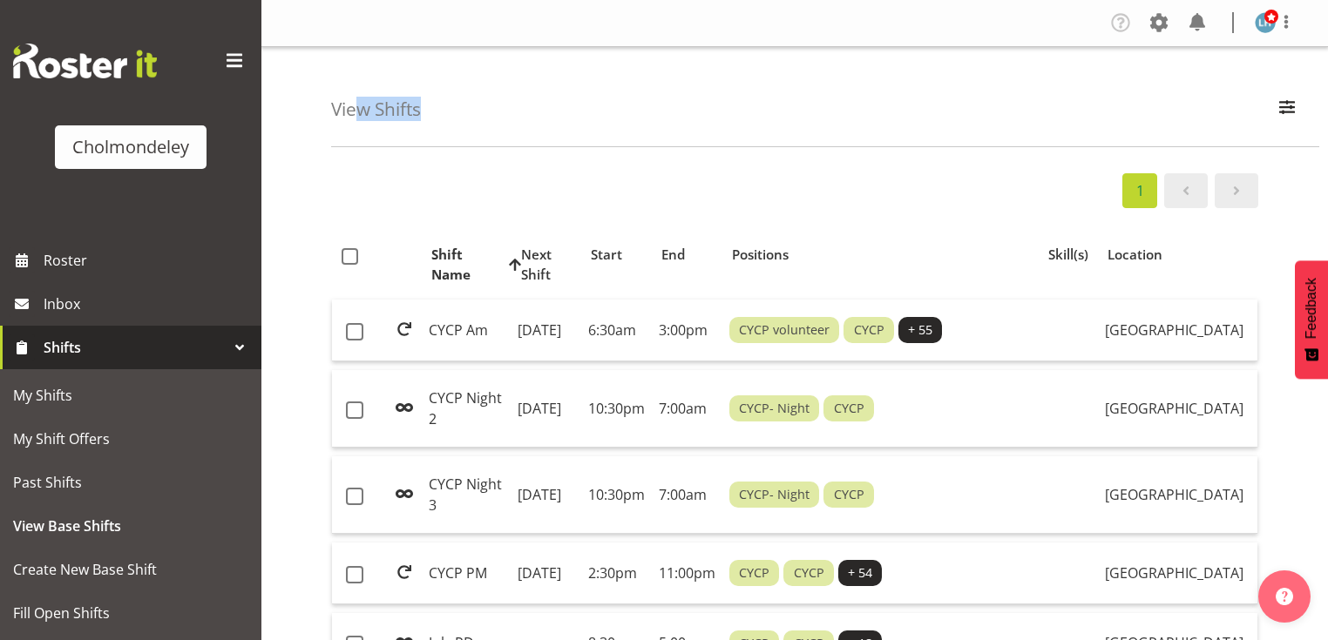
drag, startPoint x: 430, startPoint y: 115, endPoint x: 358, endPoint y: 111, distance: 72.4
click at [358, 111] on div "View Shifts Search All Locations [GEOGRAPHIC_DATA] Children's Centre All Depart…" at bounding box center [825, 97] width 988 height 100
click at [471, 91] on div "View Shifts Search All Locations [GEOGRAPHIC_DATA] Children's Centre All Depart…" at bounding box center [825, 97] width 988 height 100
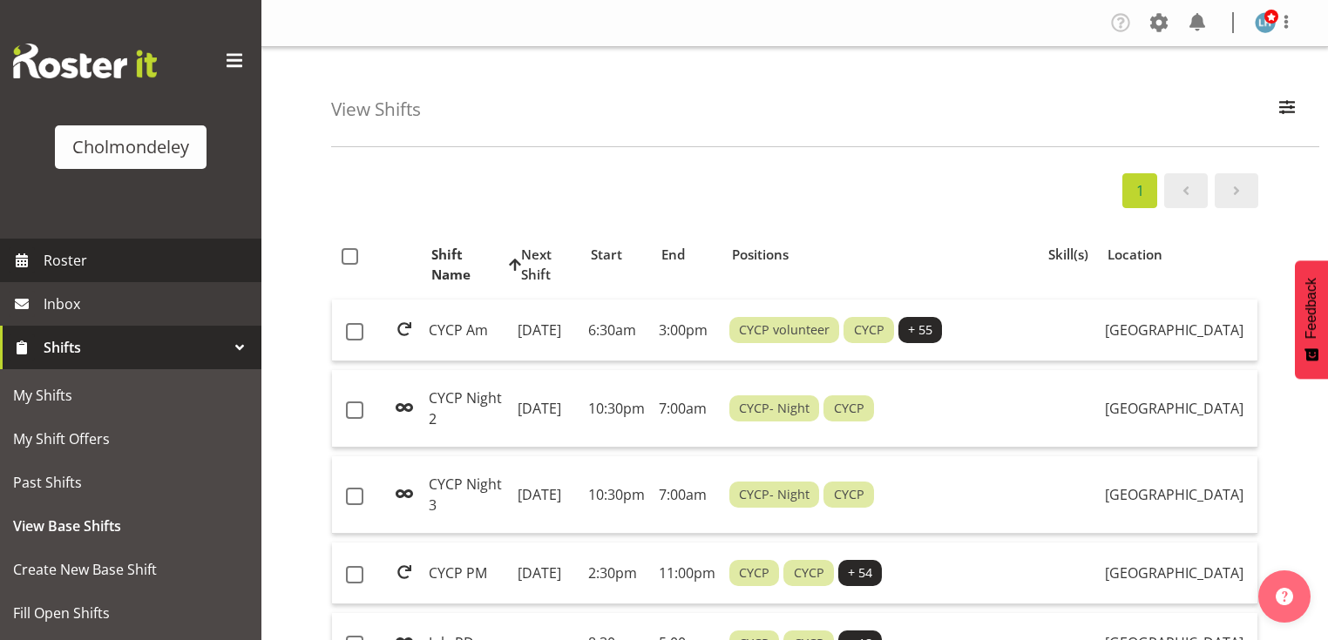
click at [160, 260] on span "Roster" at bounding box center [148, 260] width 209 height 26
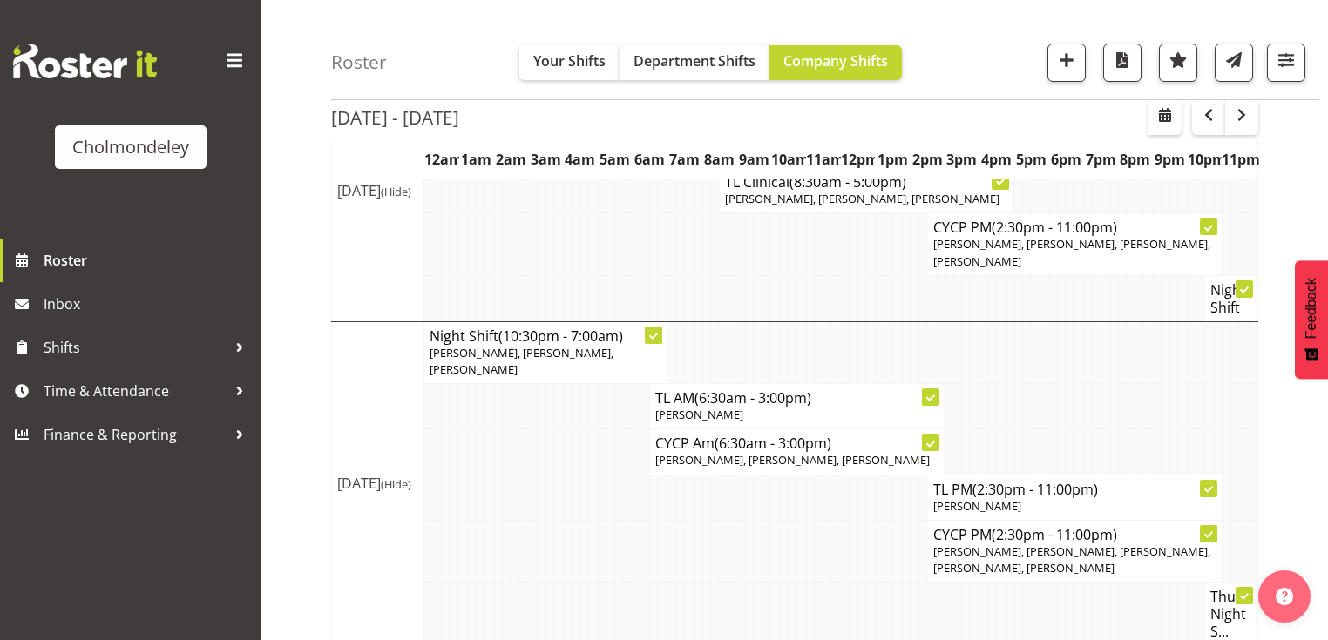
scroll to position [348, 0]
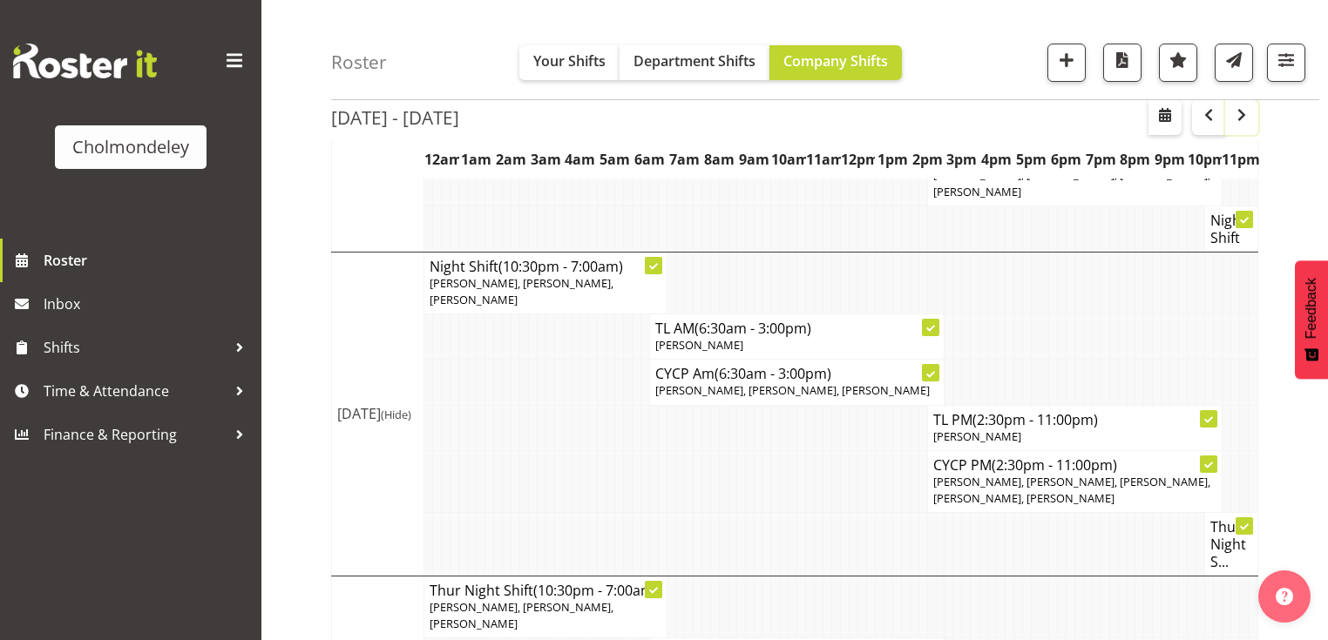
click at [1240, 111] on span "button" at bounding box center [1241, 115] width 21 height 21
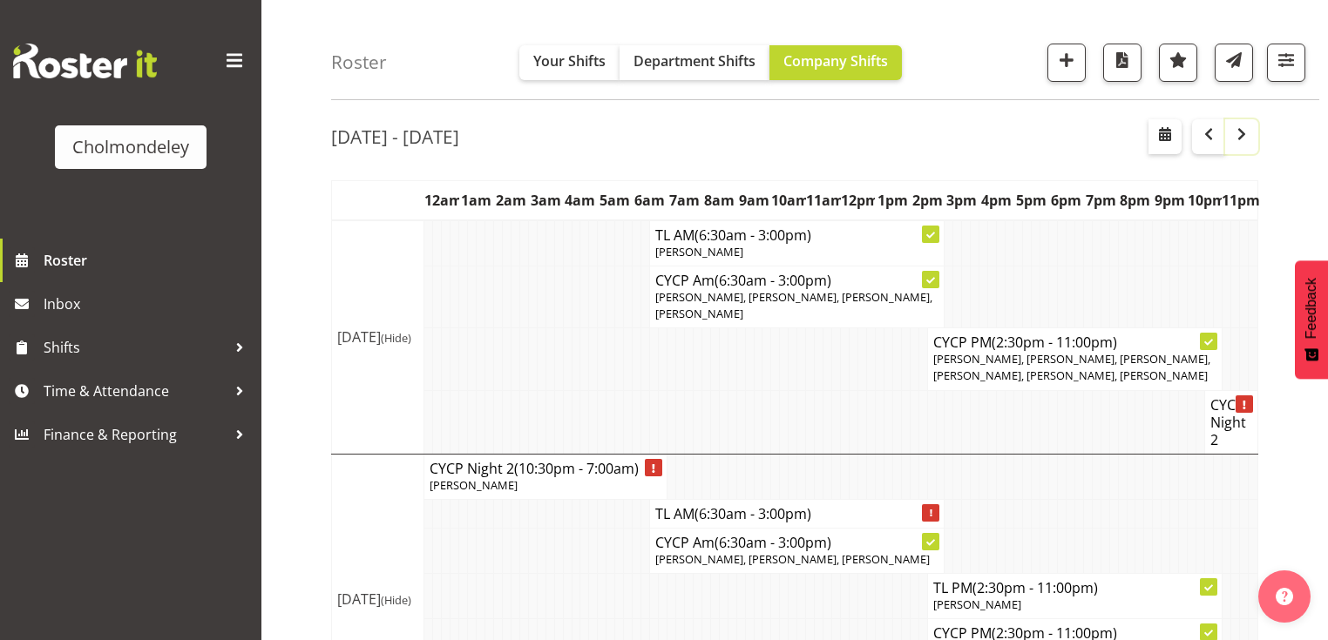
scroll to position [42, 0]
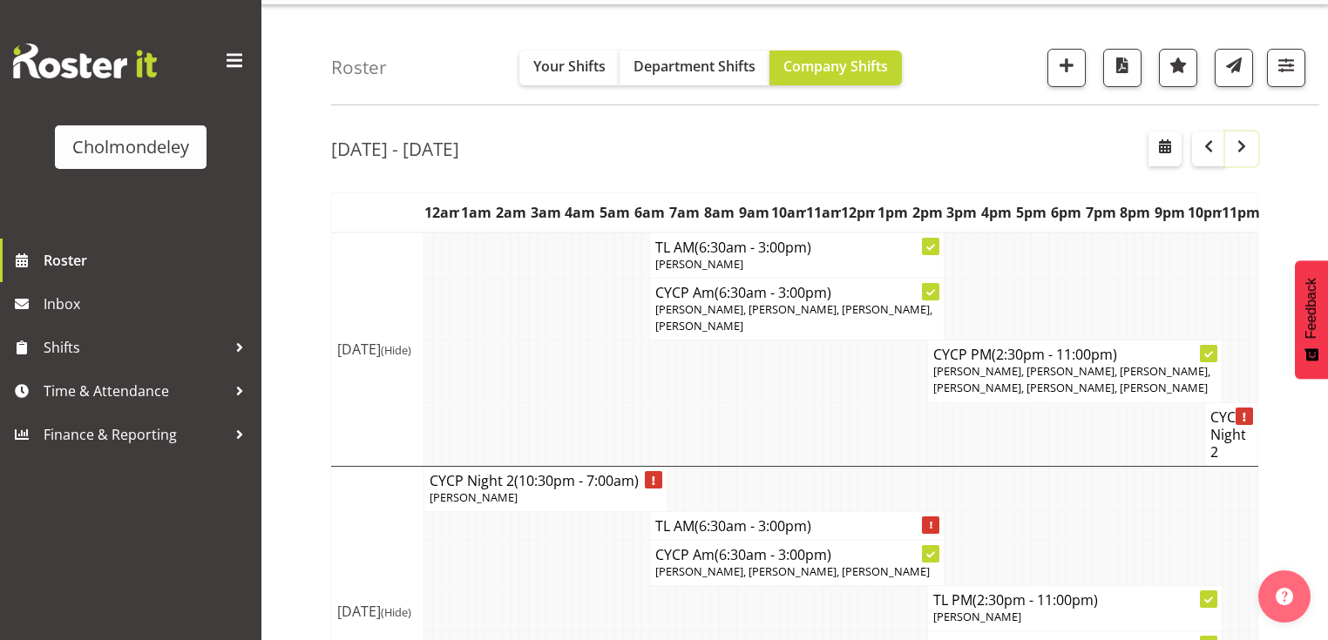
click at [1240, 159] on button "button" at bounding box center [1241, 149] width 33 height 35
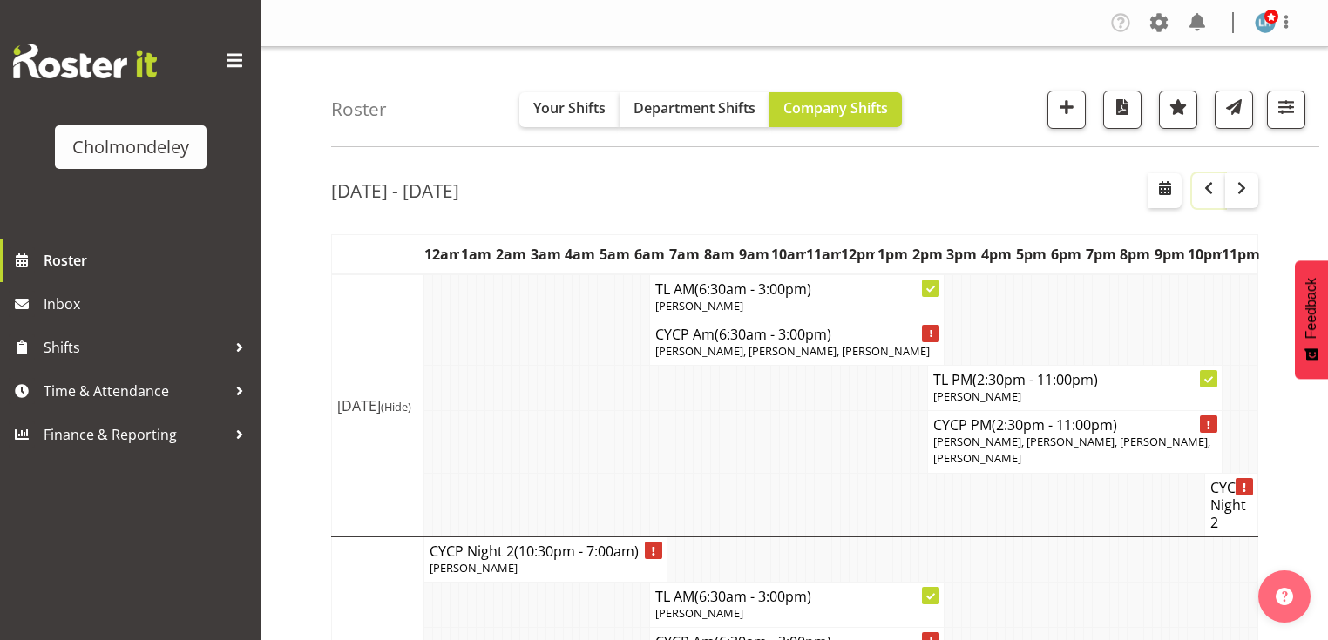
click at [1206, 188] on span "button" at bounding box center [1208, 188] width 21 height 21
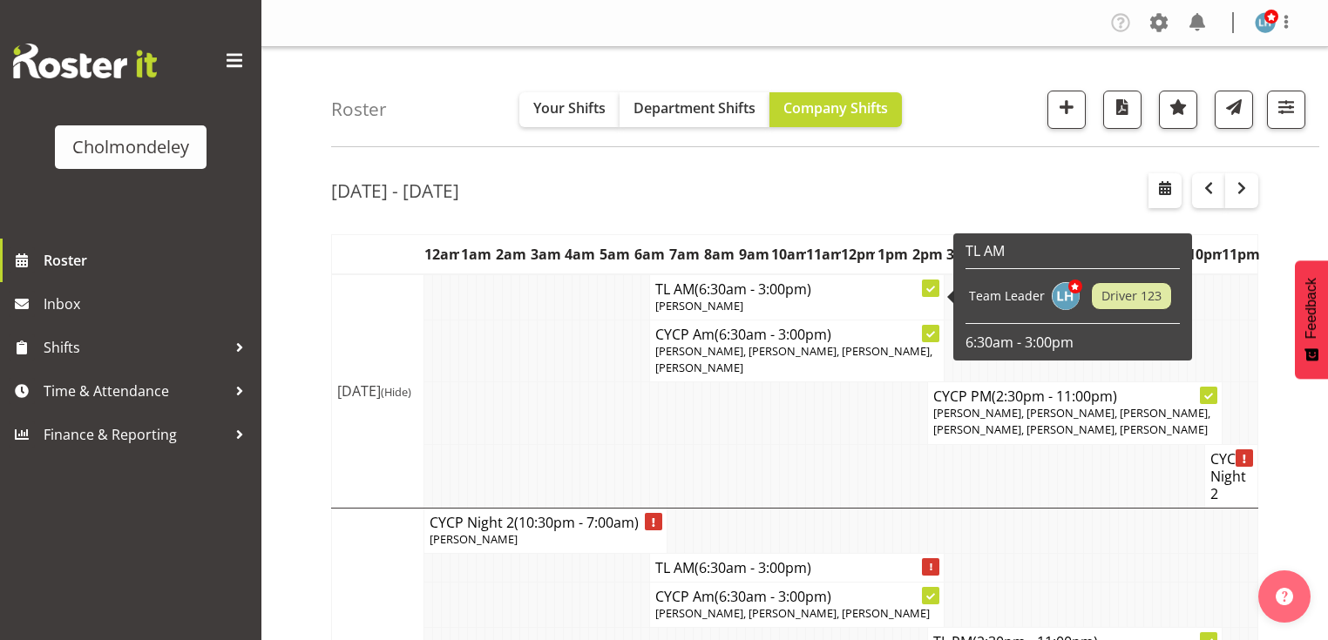
click at [934, 291] on icon at bounding box center [930, 289] width 9 height 9
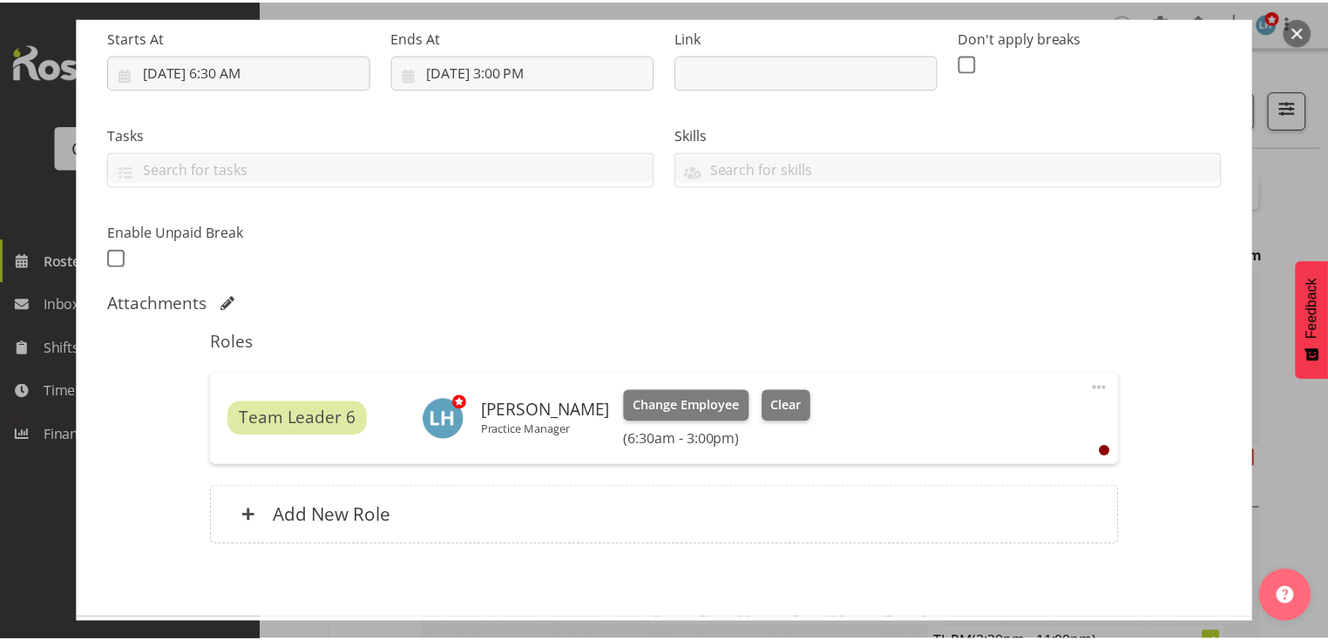
scroll to position [348, 0]
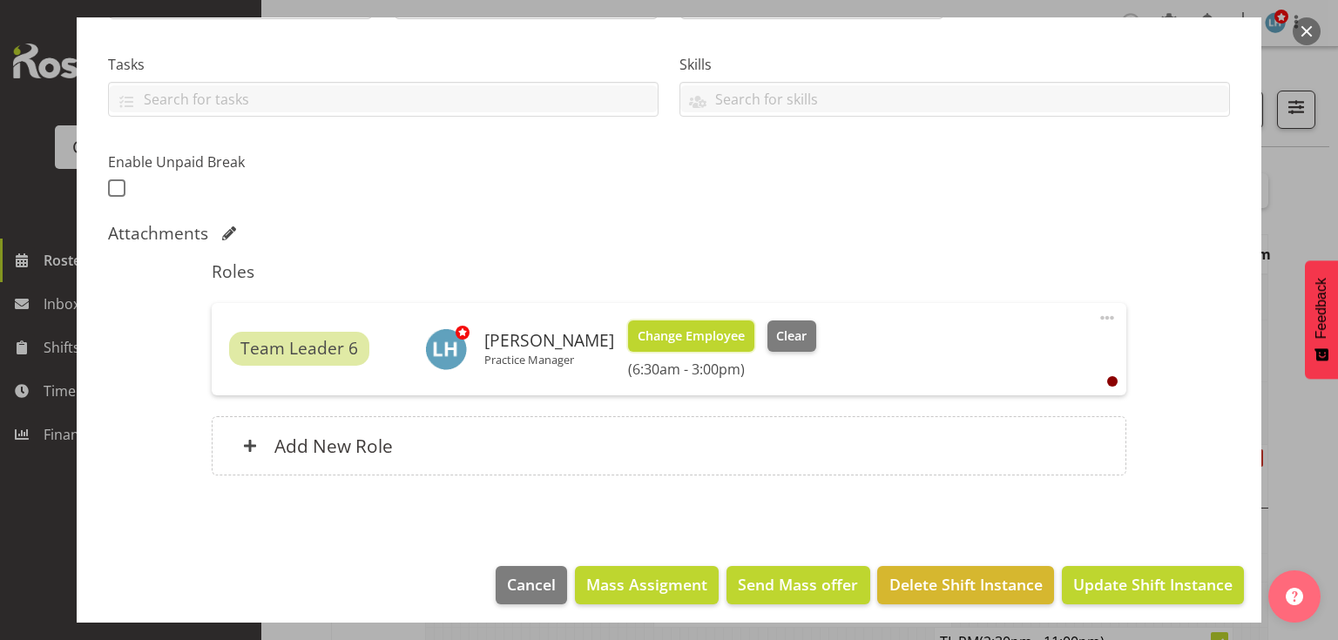
click at [683, 343] on span "Change Employee" at bounding box center [691, 336] width 107 height 19
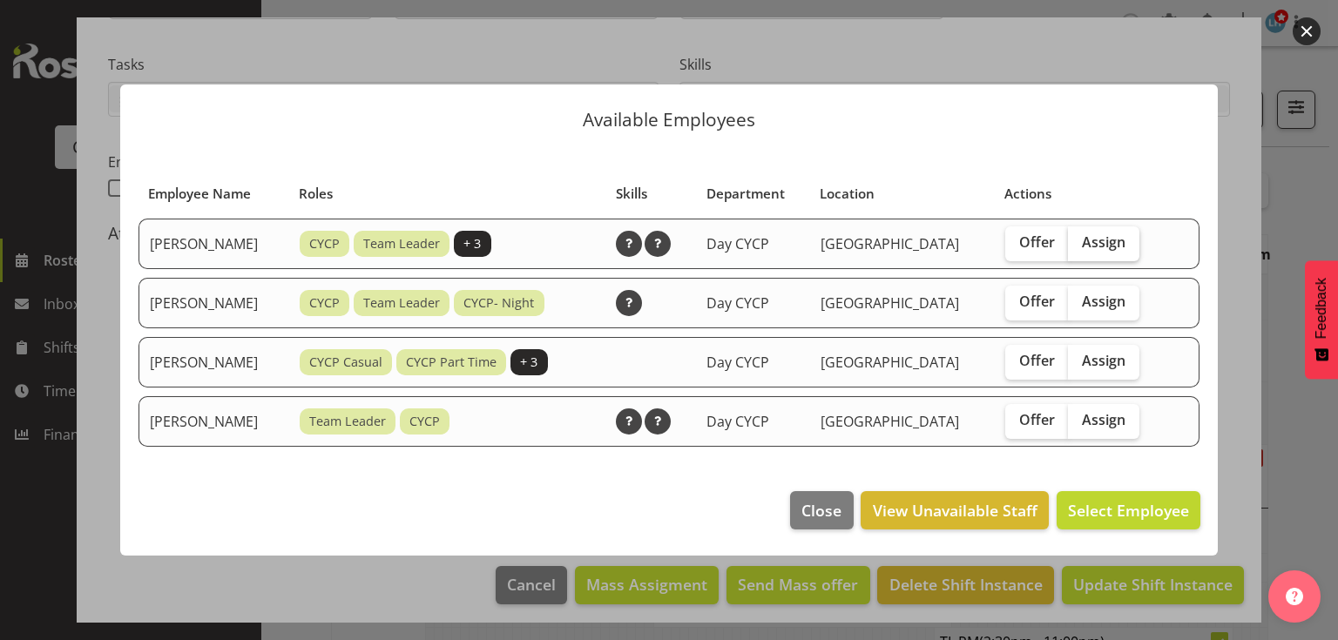
click at [1123, 251] on span "Assign" at bounding box center [1104, 241] width 44 height 17
click at [1079, 248] on input "Assign" at bounding box center [1073, 242] width 11 height 11
checkbox input "true"
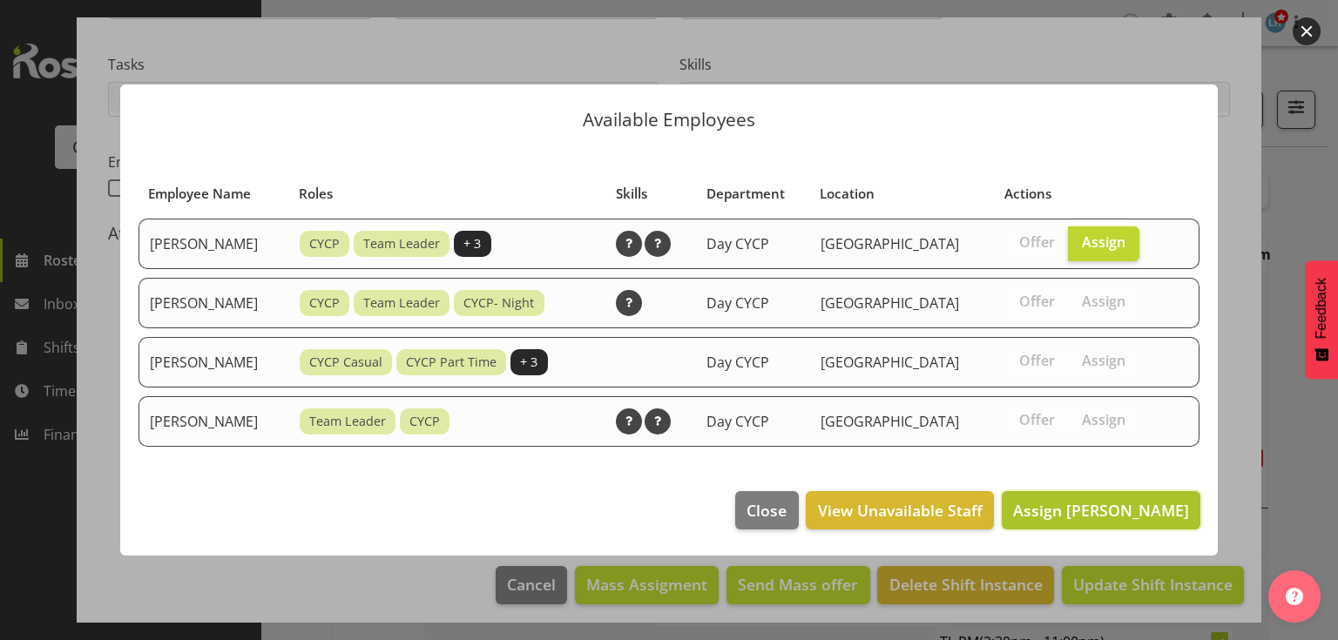
click at [1166, 508] on span "Assign [PERSON_NAME]" at bounding box center [1101, 510] width 176 height 21
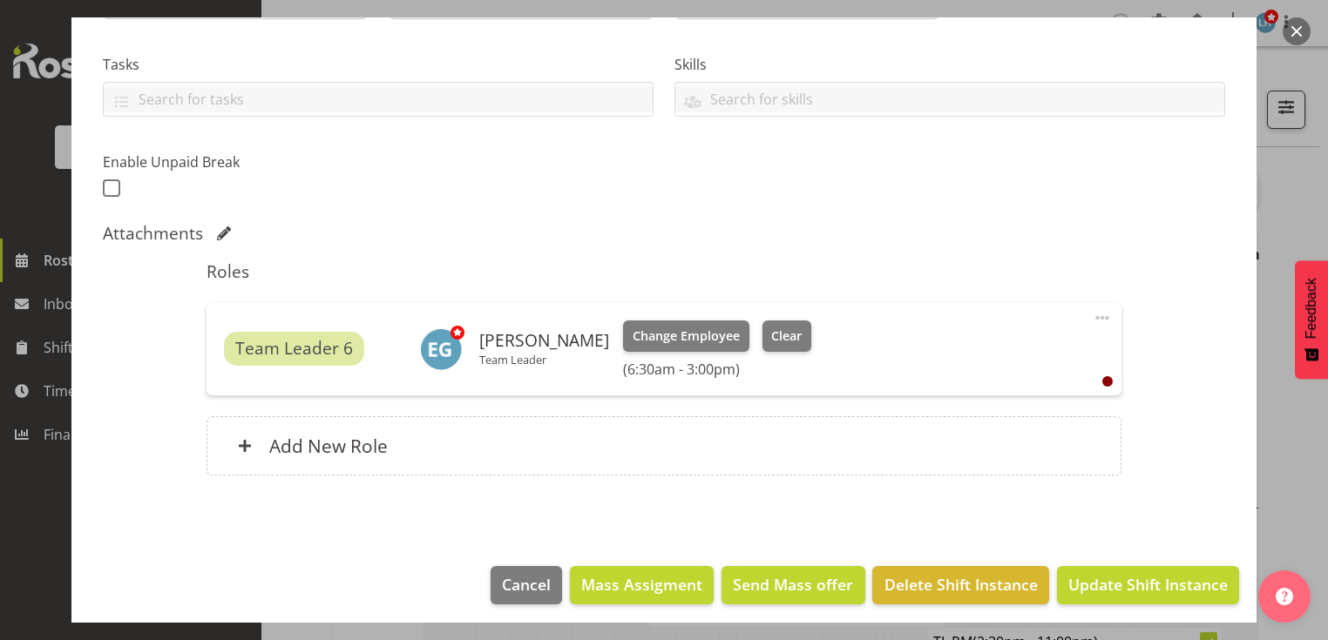
scroll to position [355, 0]
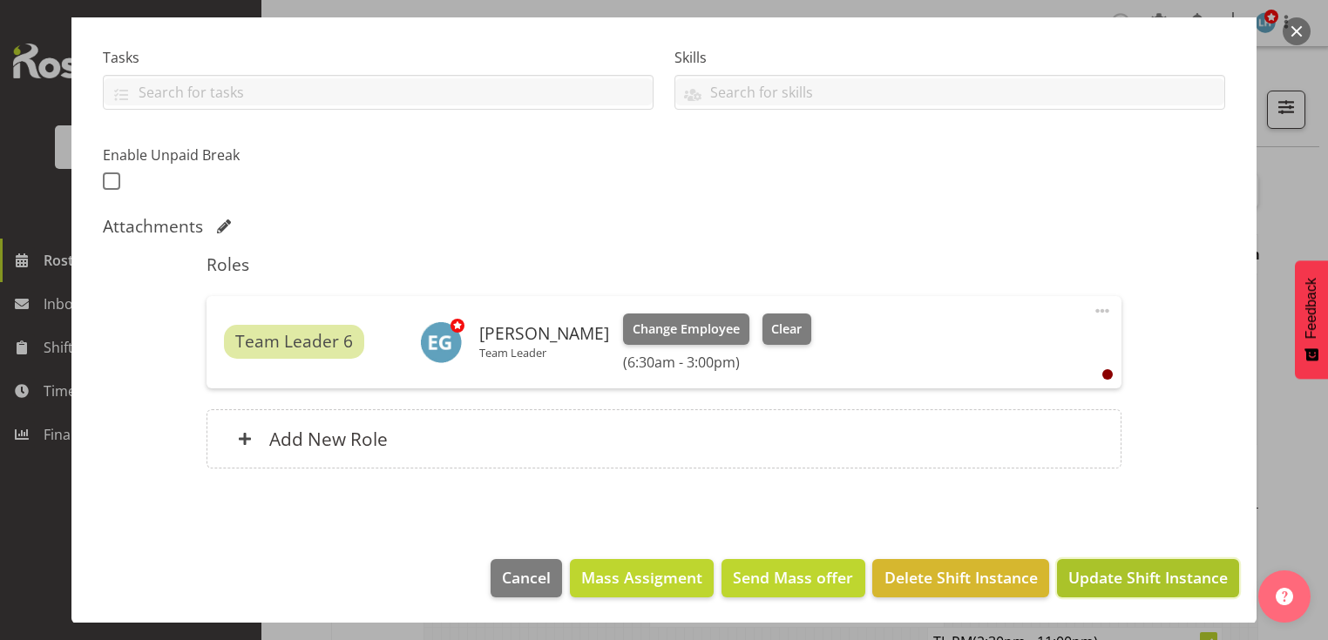
click at [1152, 577] on span "Update Shift Instance" at bounding box center [1147, 577] width 159 height 23
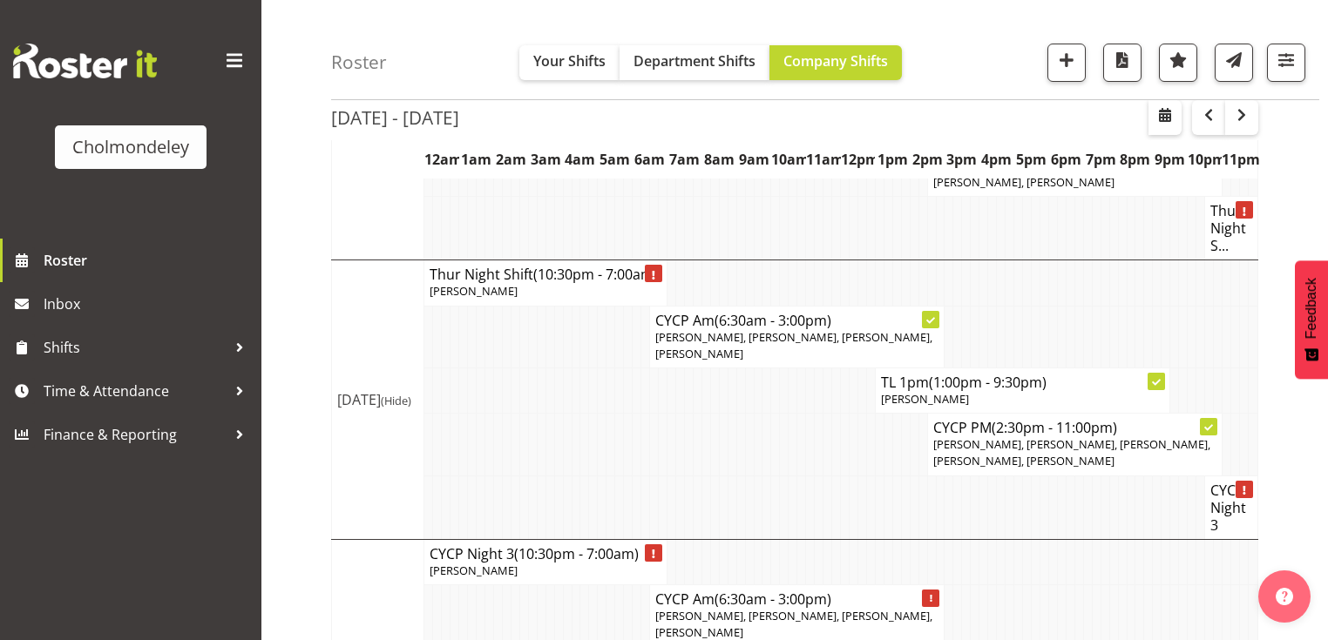
scroll to position [976, 0]
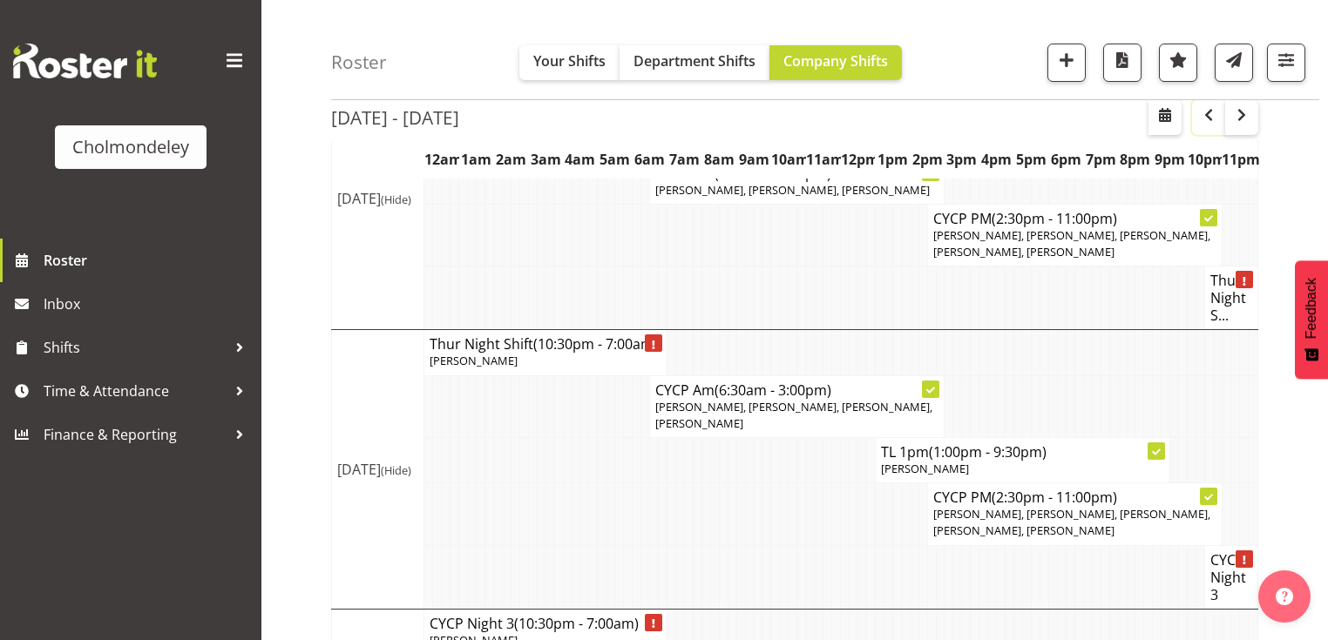
click at [1206, 113] on span "button" at bounding box center [1208, 115] width 21 height 21
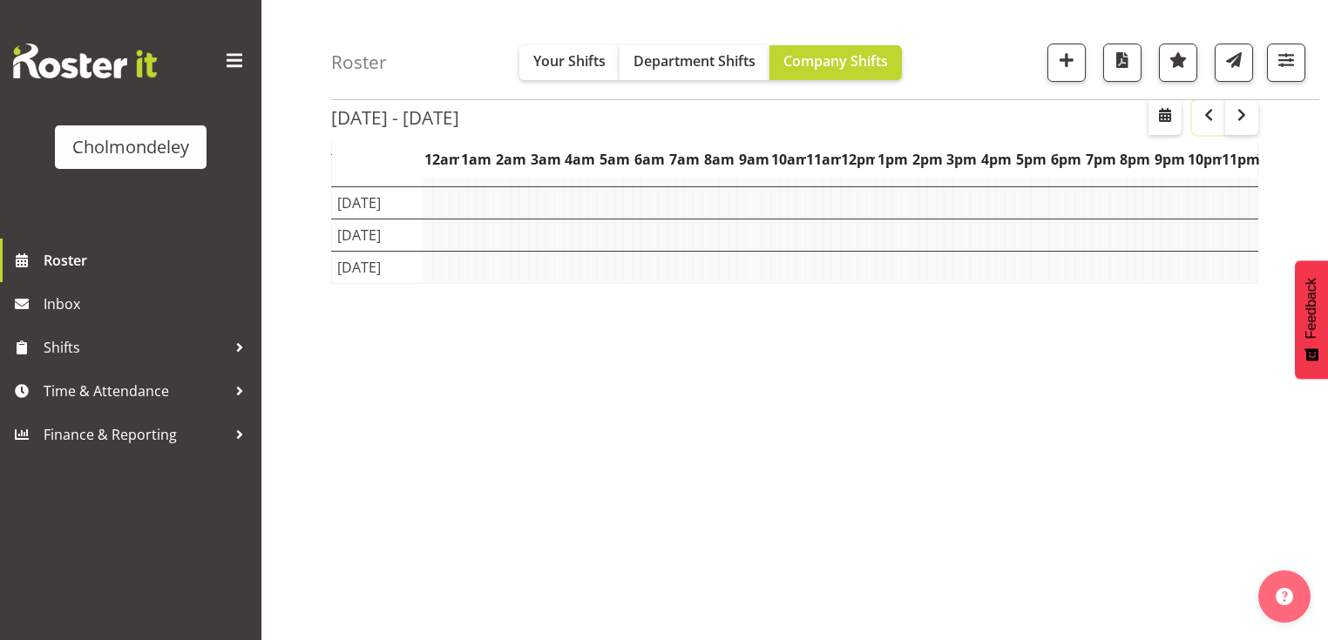
scroll to position [216, 0]
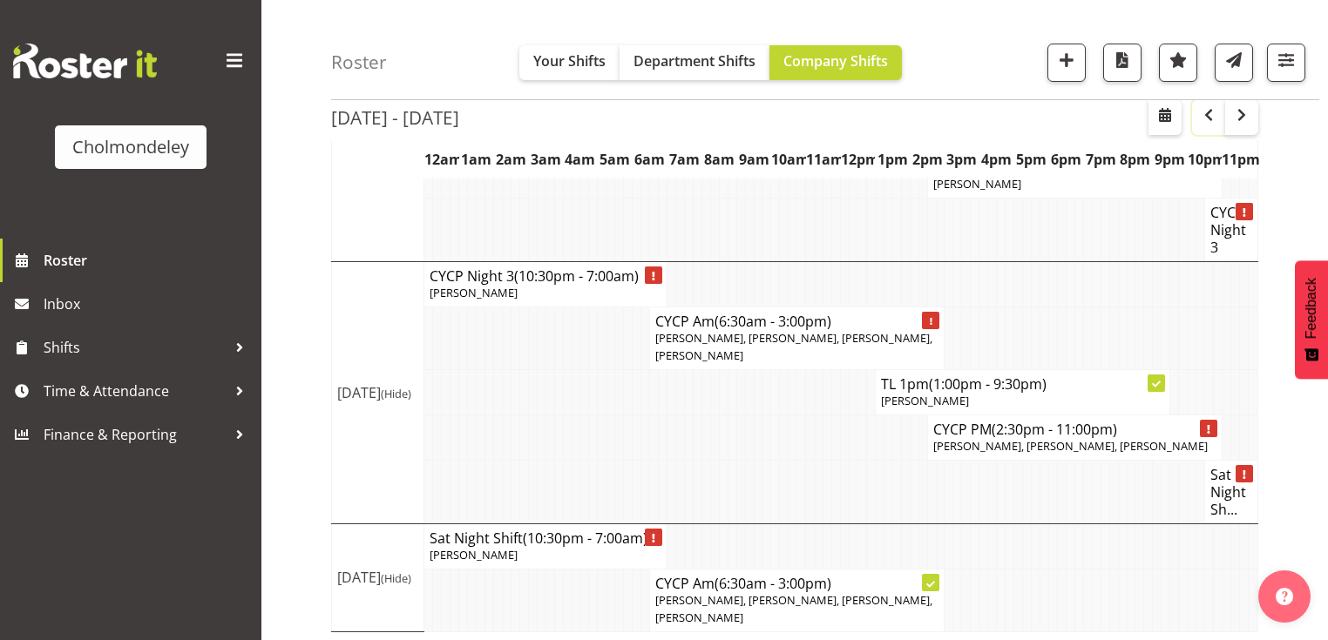
click at [1206, 113] on span "button" at bounding box center [1208, 115] width 21 height 21
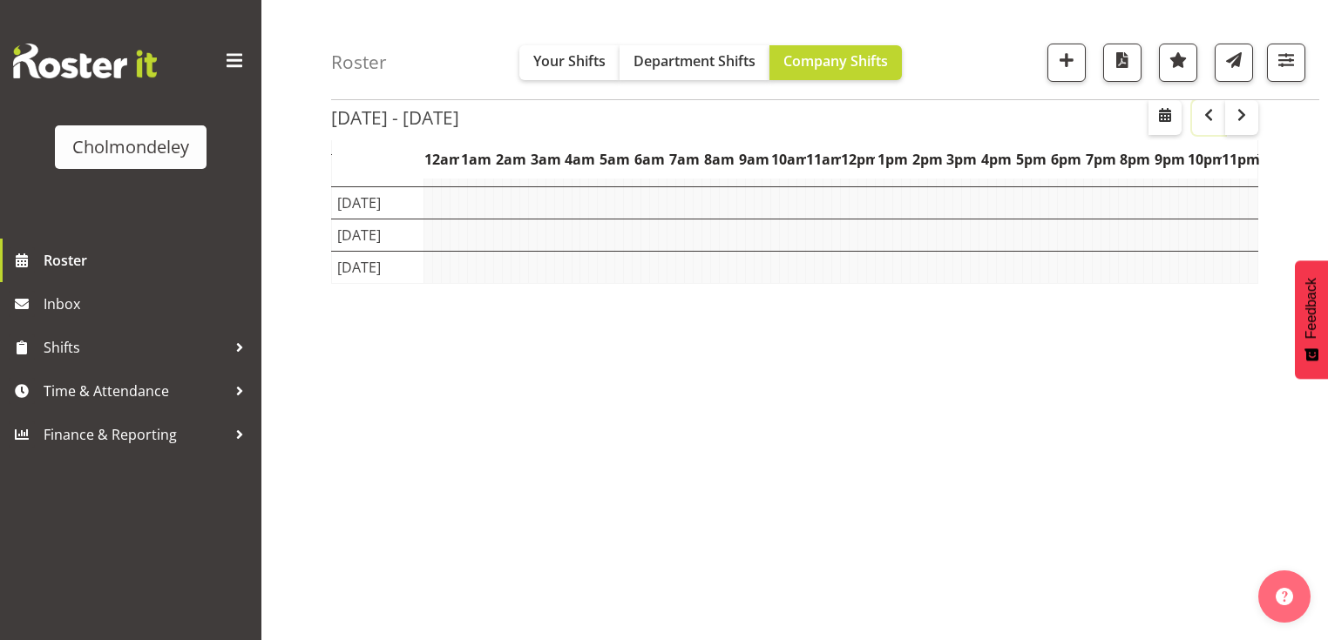
scroll to position [216, 0]
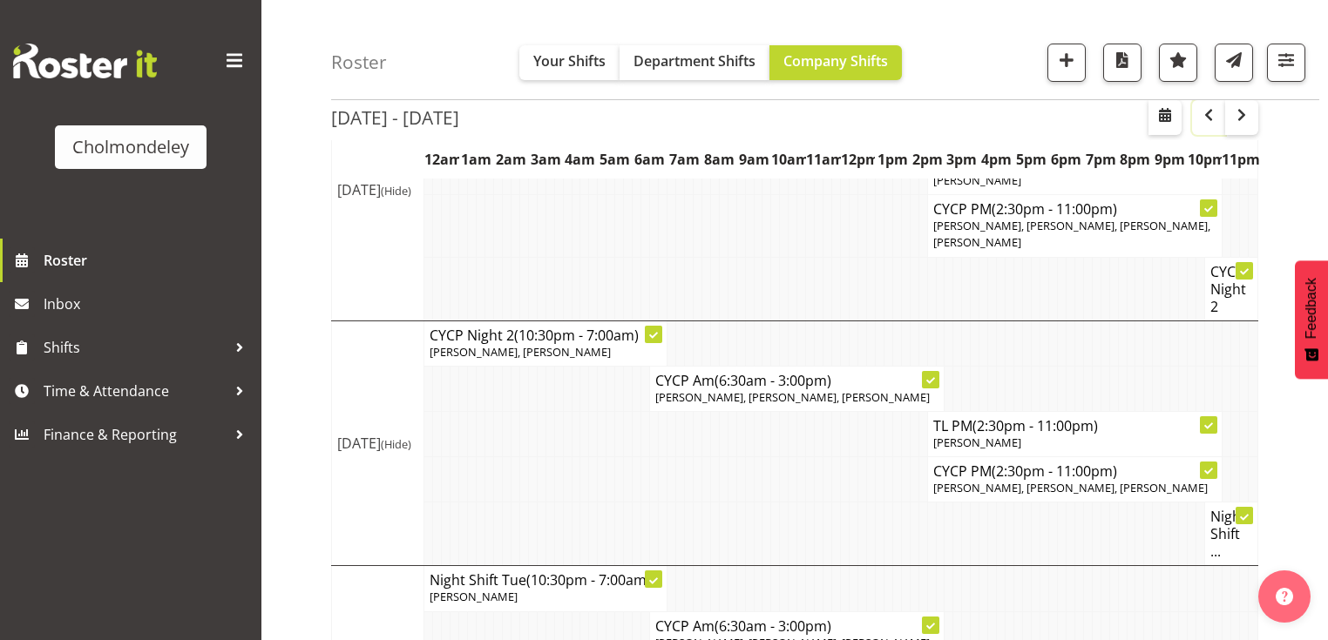
scroll to position [976, 0]
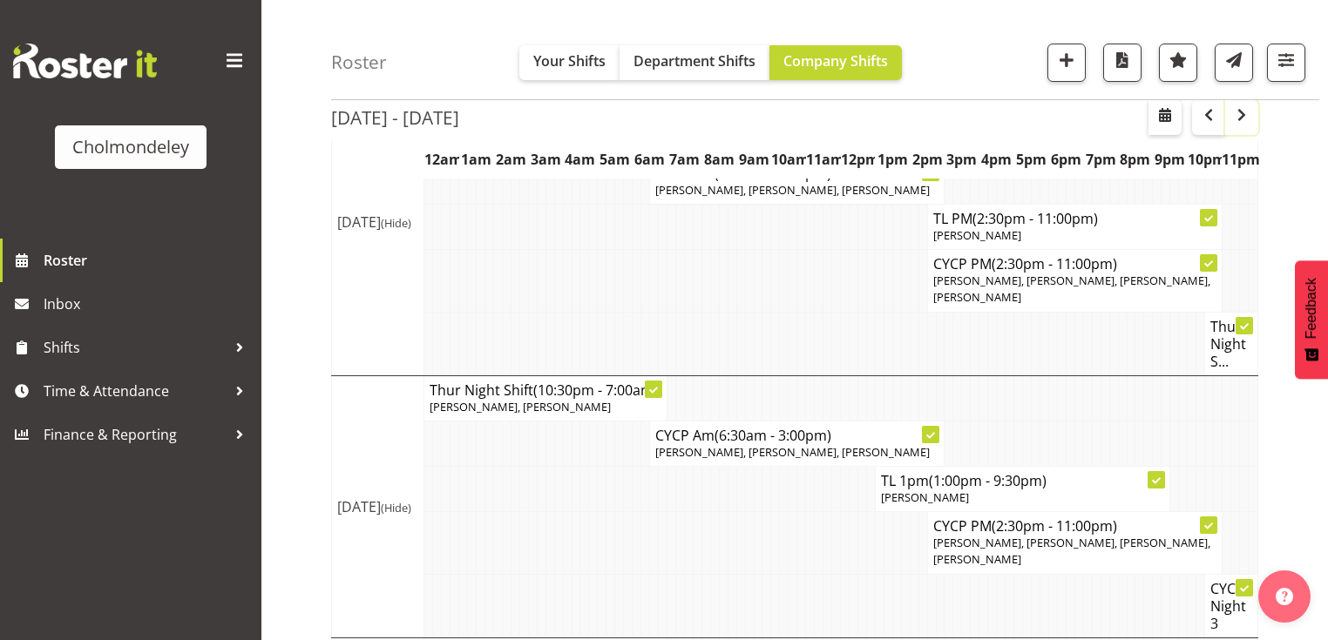
click at [1247, 118] on span "button" at bounding box center [1241, 115] width 21 height 21
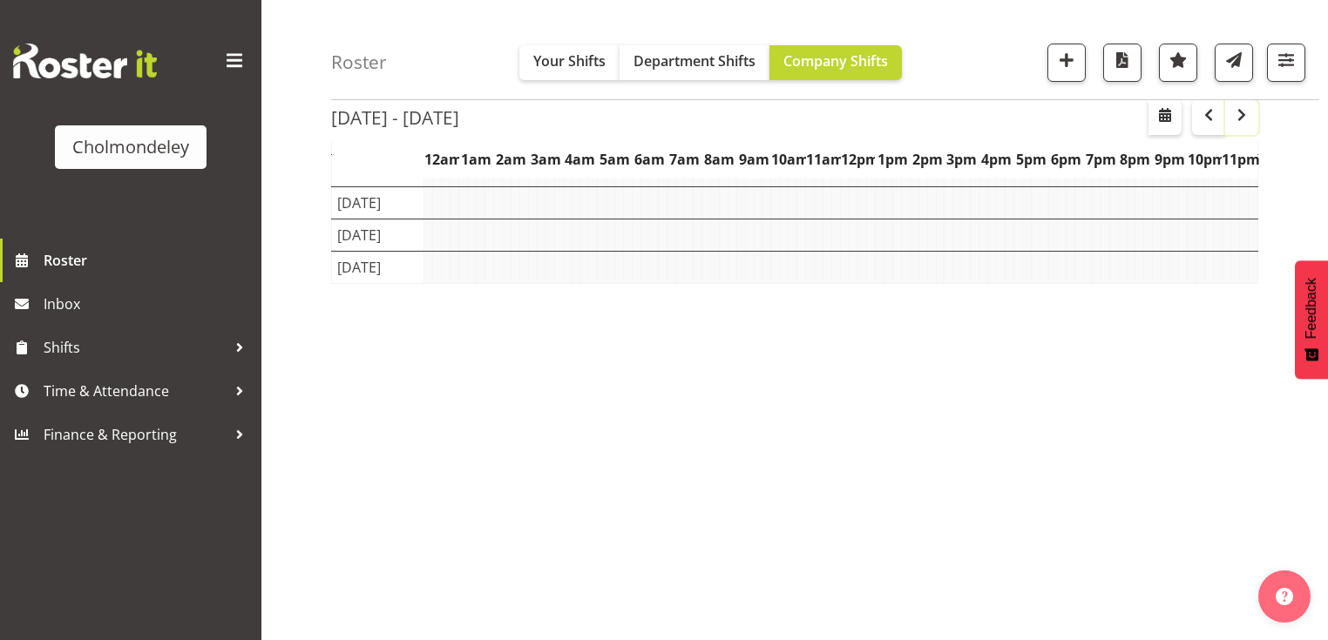
scroll to position [216, 0]
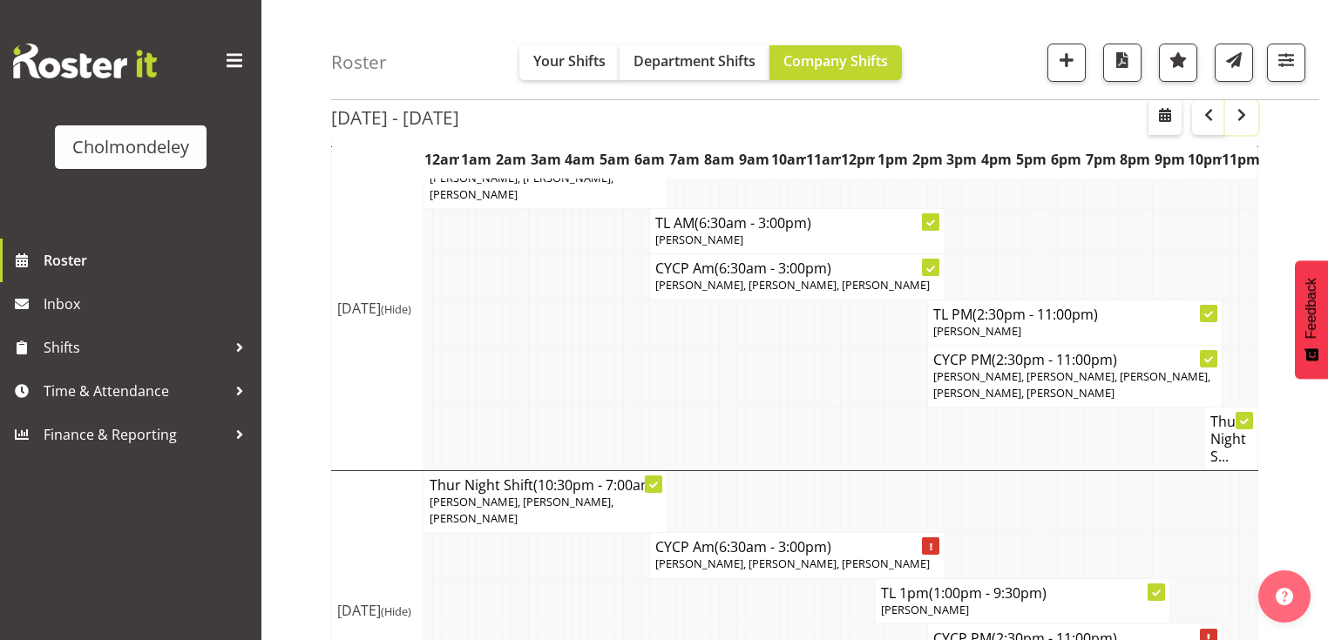
scroll to position [593, 0]
